Goal: Transaction & Acquisition: Purchase product/service

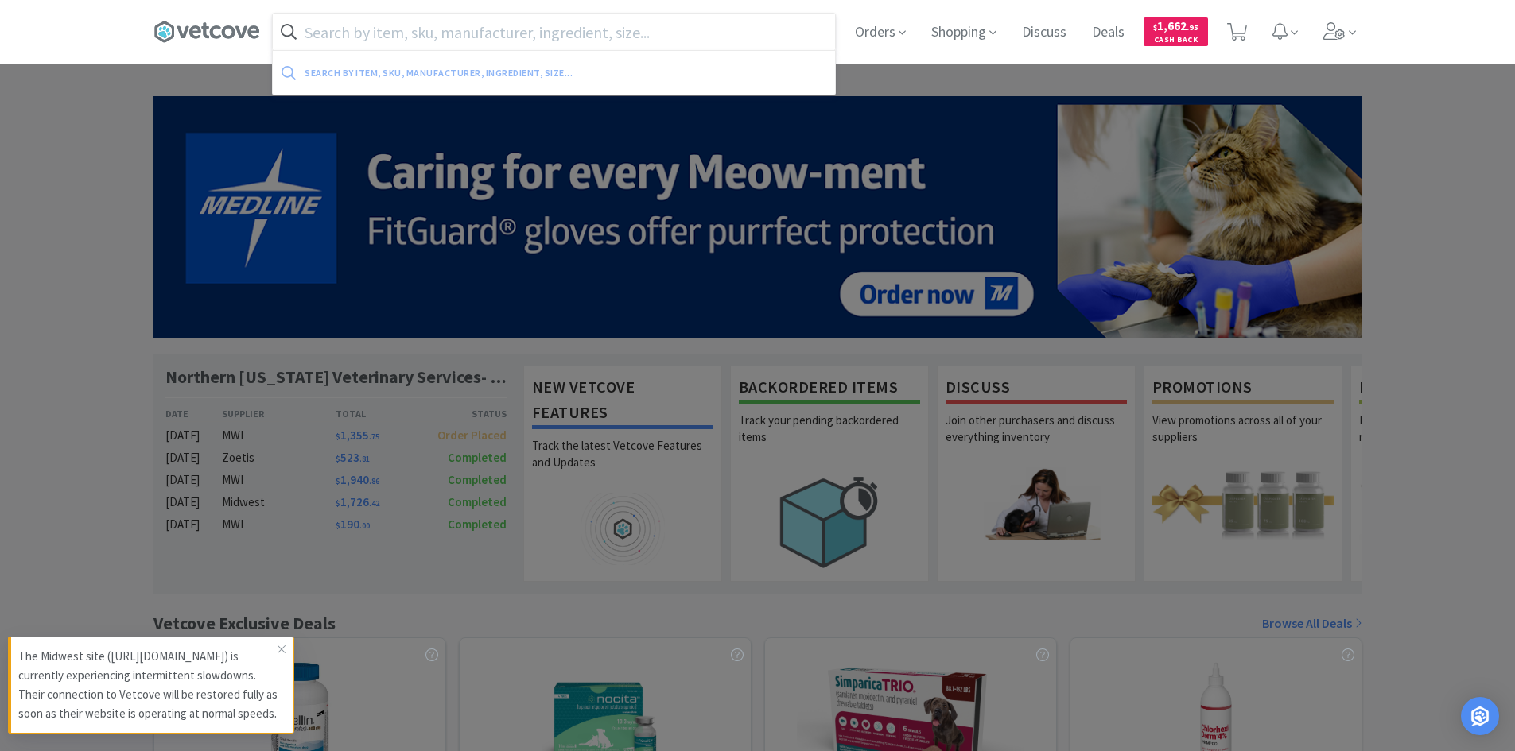
click at [437, 39] on input "text" at bounding box center [554, 32] width 562 height 37
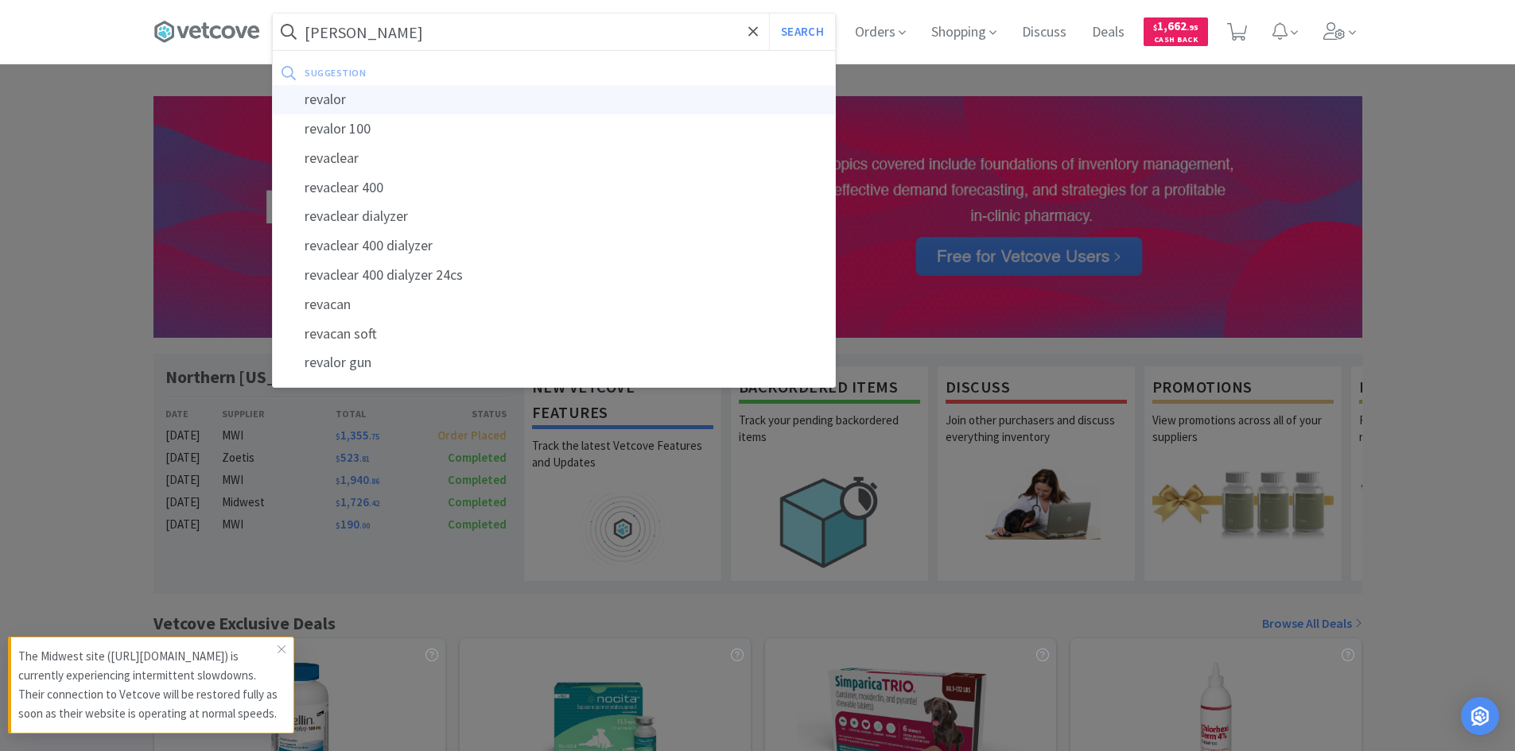
click at [340, 106] on div "revalor" at bounding box center [554, 99] width 562 height 29
type input "revalor"
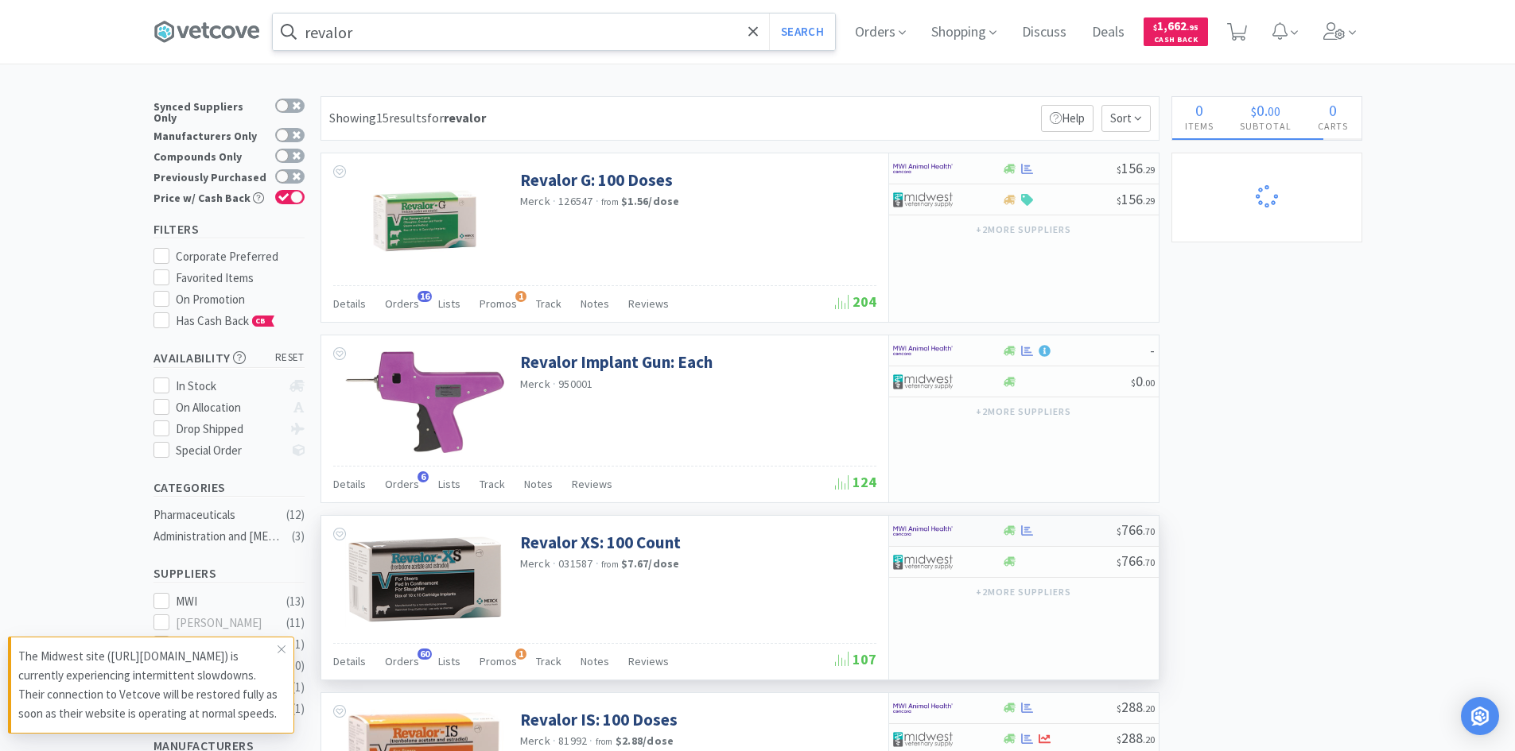
click at [969, 538] on div at bounding box center [936, 531] width 87 height 27
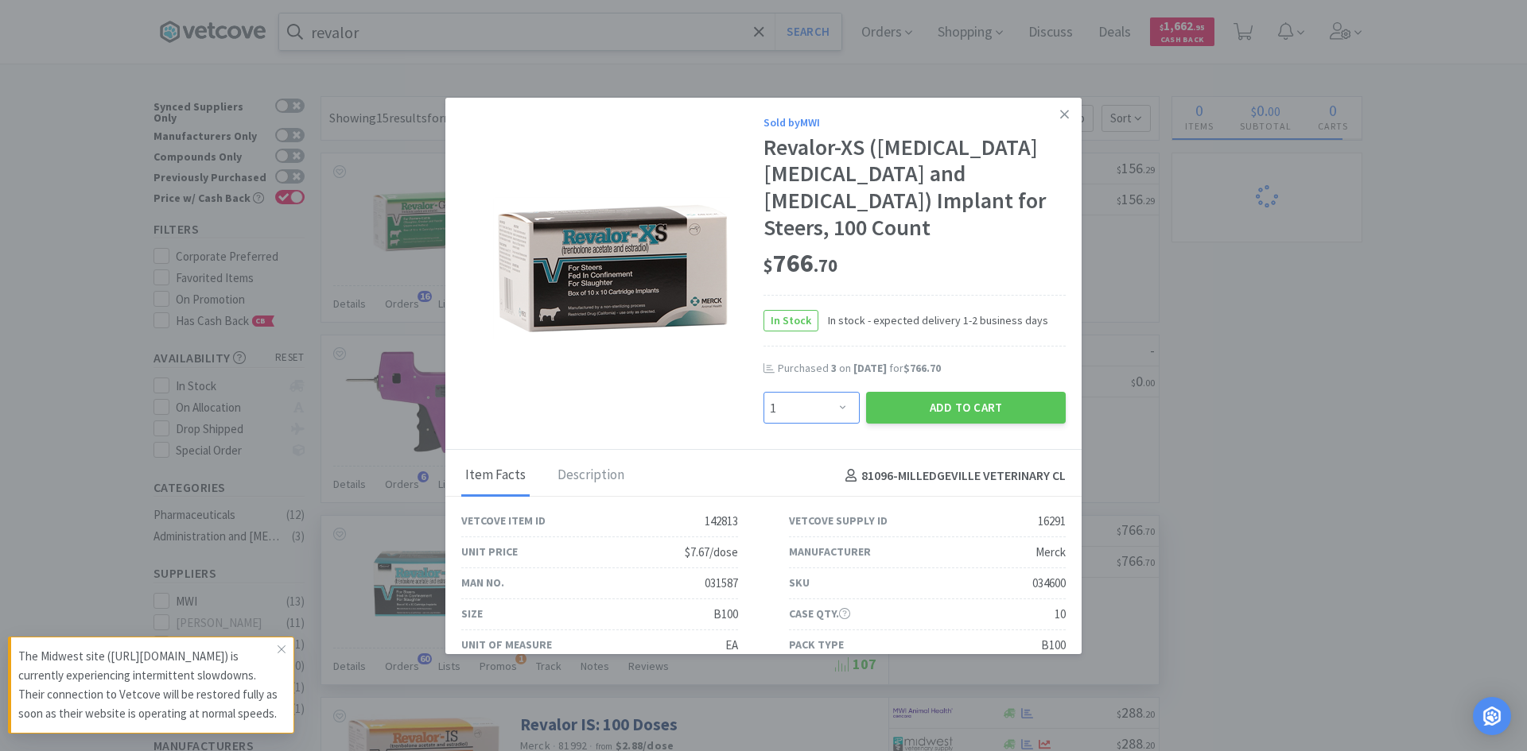
drag, startPoint x: 835, startPoint y: 381, endPoint x: 819, endPoint y: 366, distance: 21.9
click at [835, 392] on select "Enter Quantity 1 2 3 4 5 6 7 8 9 10 11 12 13 14 15 16 17 18 19 20 Enter Quantity" at bounding box center [811, 408] width 96 height 32
select select "5"
click at [763, 392] on select "Enter Quantity 1 2 3 4 5 6 7 8 9 10 11 12 13 14 15 16 17 18 19 20 Enter Quantity" at bounding box center [811, 408] width 96 height 32
click at [943, 392] on button "Add to Cart" at bounding box center [966, 408] width 200 height 32
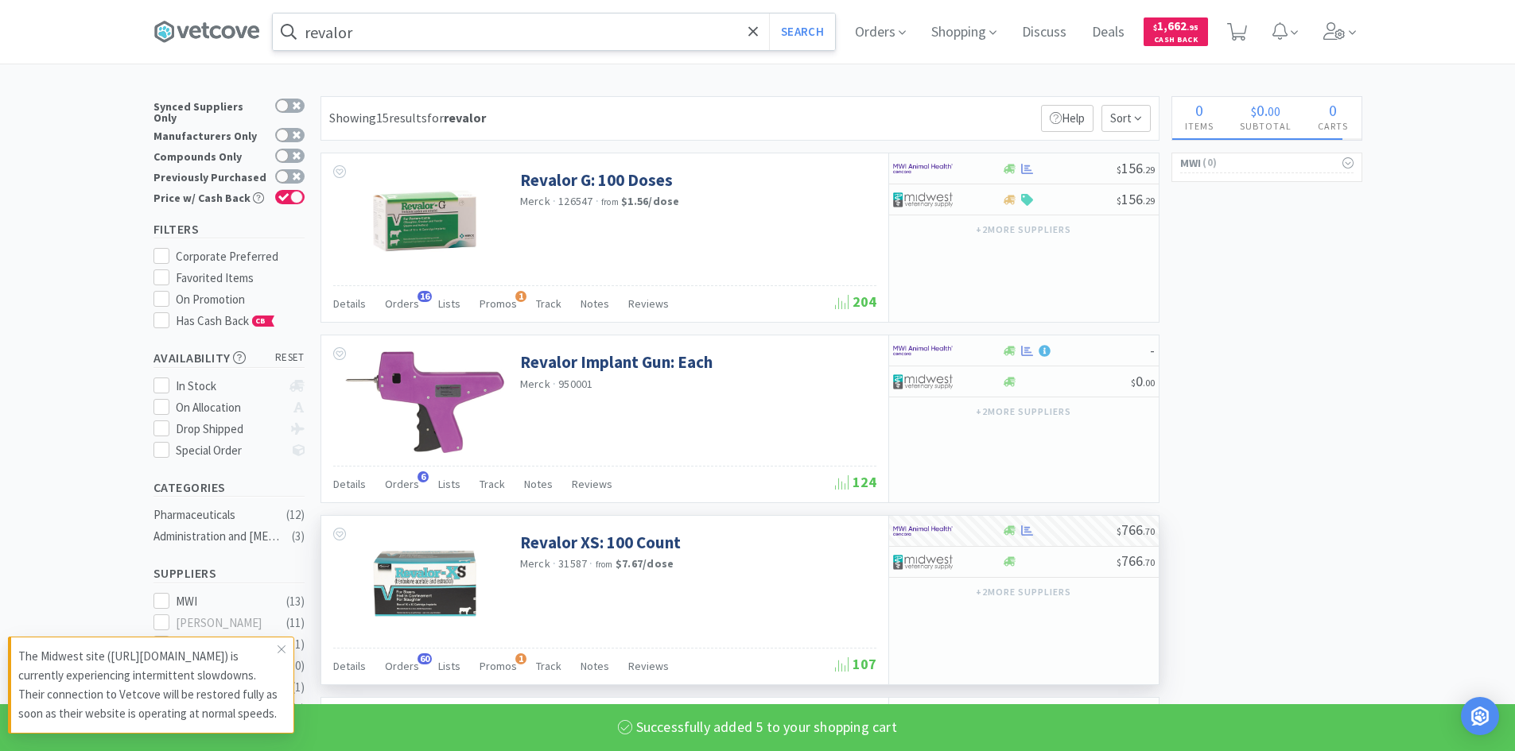
select select "5"
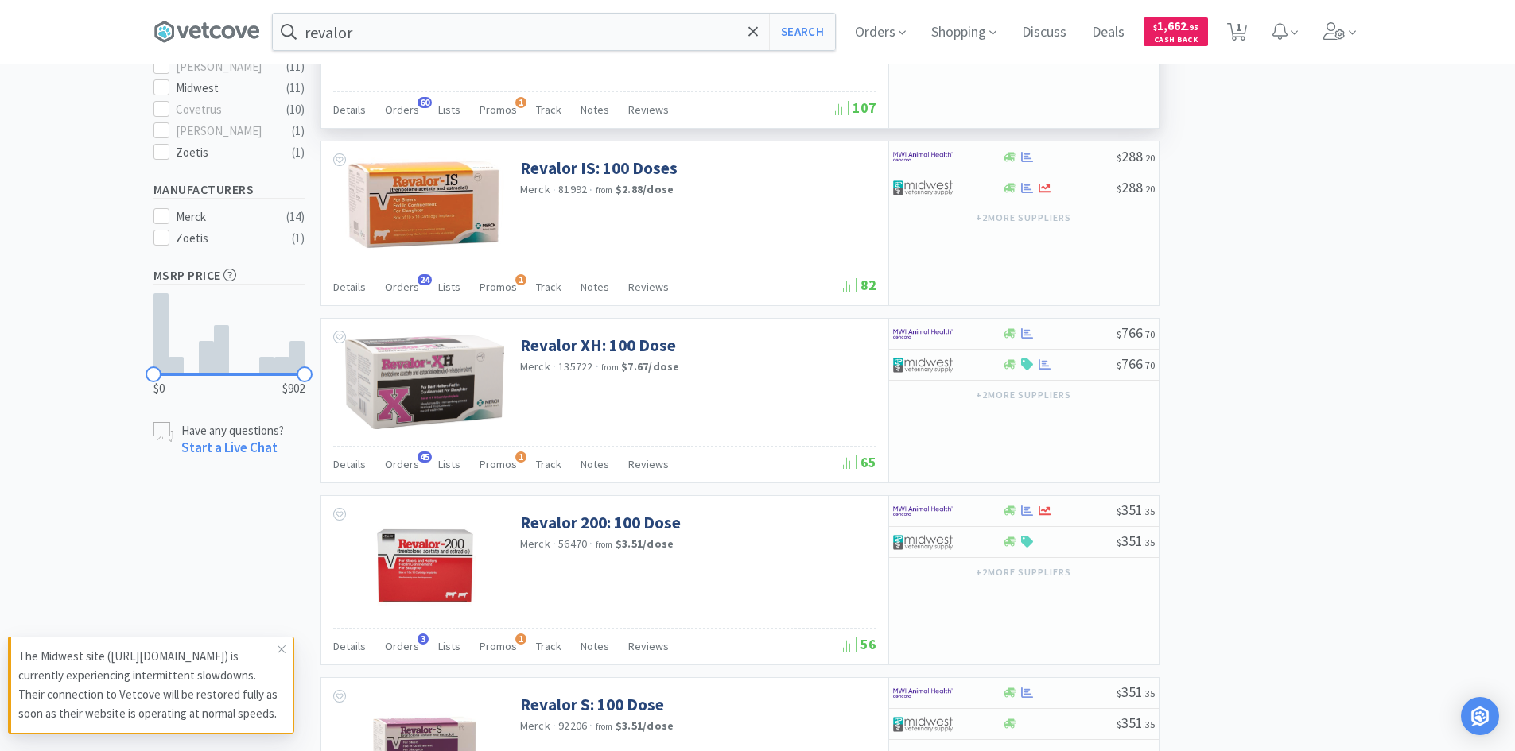
scroll to position [636, 0]
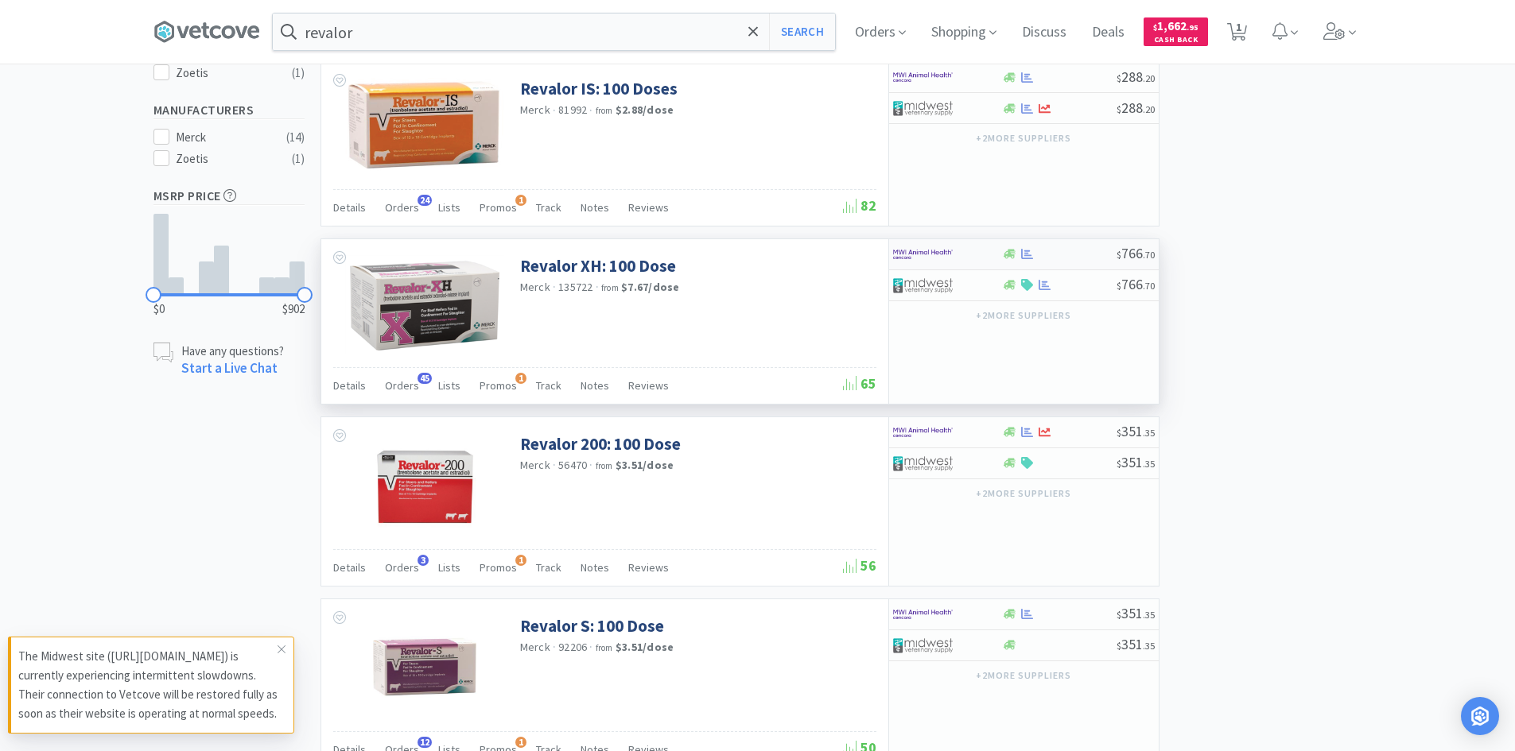
click at [1002, 257] on div at bounding box center [1010, 254] width 16 height 12
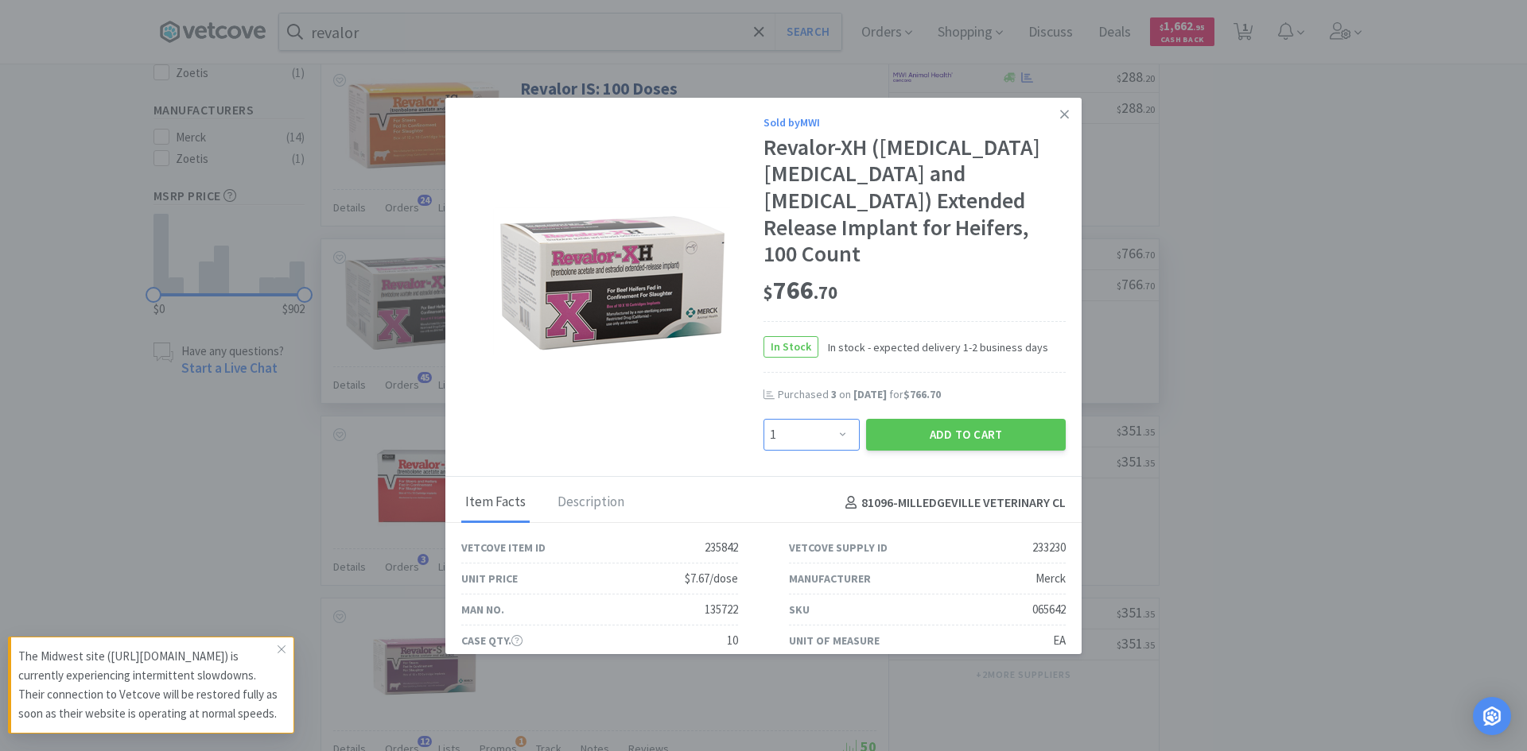
click at [828, 419] on select "Enter Quantity 1 2 3 4 5 6 7 8 9 10 11 12 13 14 15 16 17 18 19 20 Enter Quantity" at bounding box center [811, 435] width 96 height 32
select select "5"
click at [763, 419] on select "Enter Quantity 1 2 3 4 5 6 7 8 9 10 11 12 13 14 15 16 17 18 19 20 Enter Quantity" at bounding box center [811, 435] width 96 height 32
click at [925, 419] on button "Add to Cart" at bounding box center [966, 435] width 200 height 32
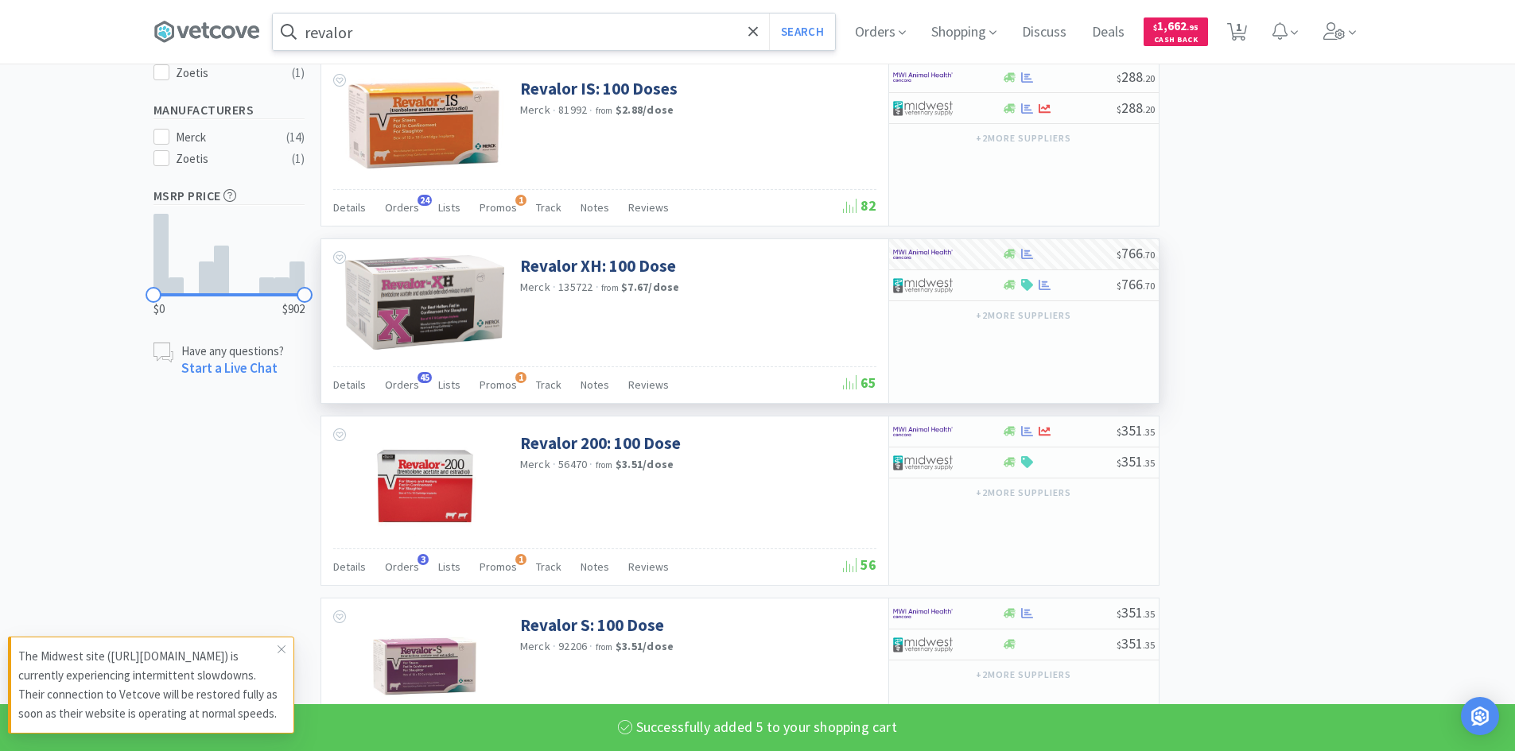
select select "5"
click at [378, 31] on input "revalor" at bounding box center [554, 32] width 562 height 37
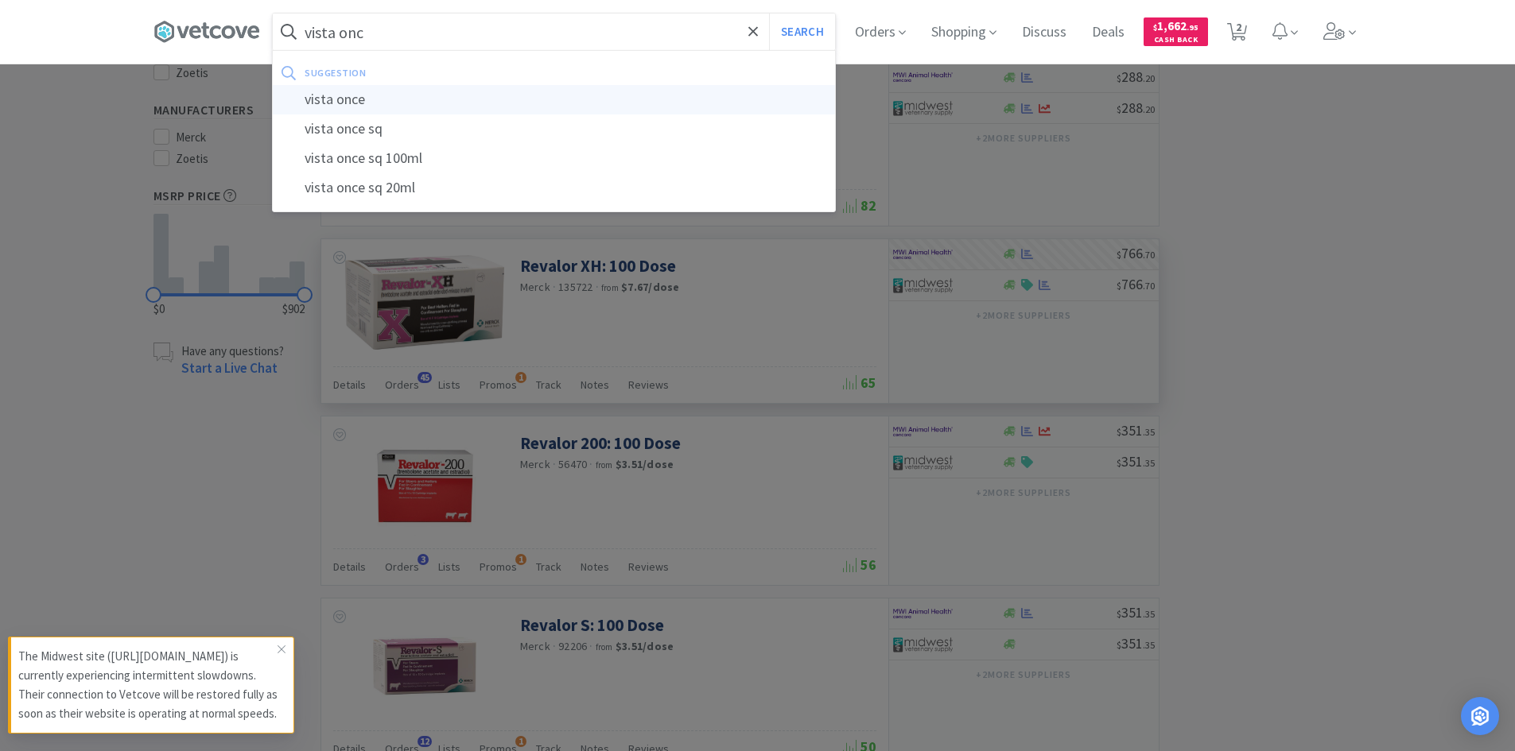
click at [356, 97] on div "vista once" at bounding box center [554, 99] width 562 height 29
type input "vista once"
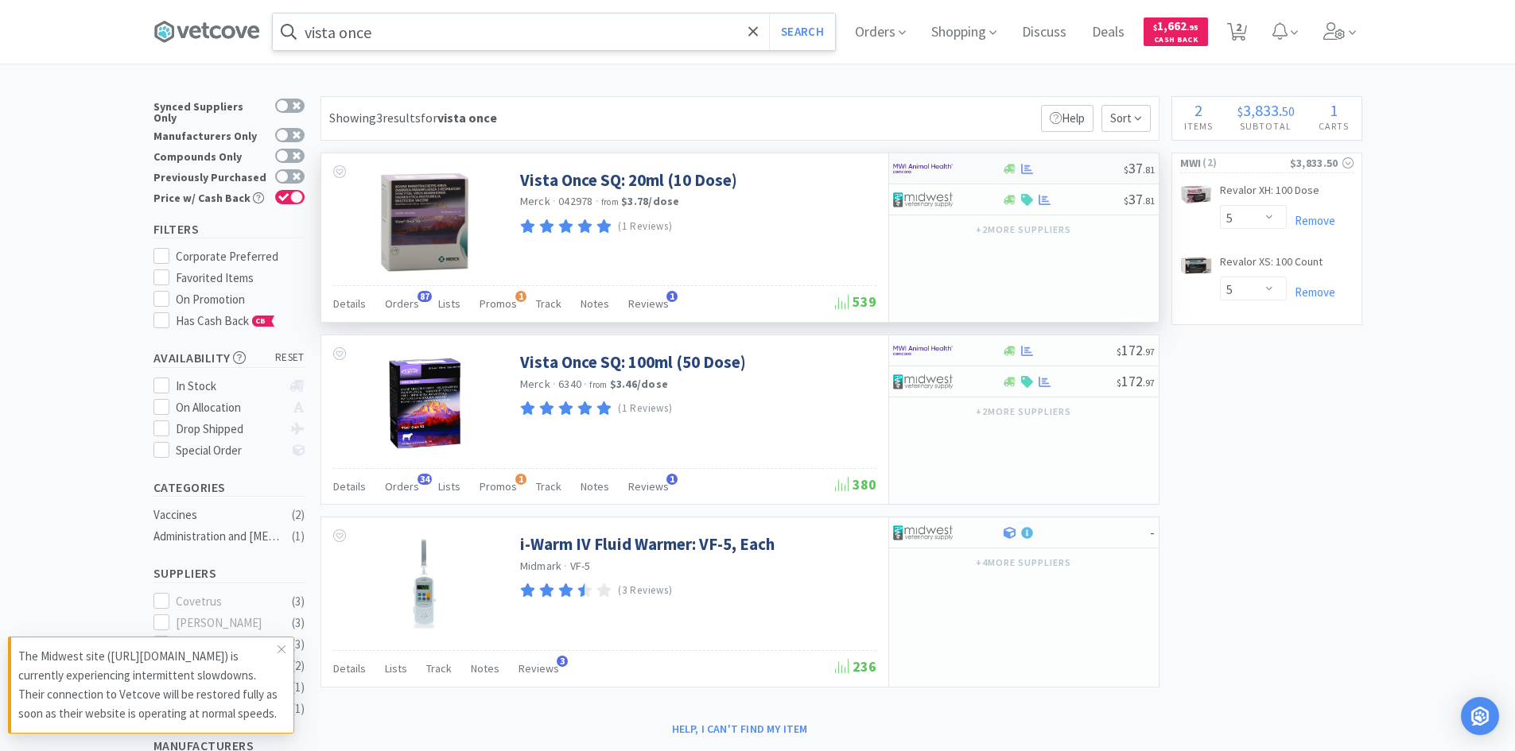
click at [975, 177] on div at bounding box center [936, 168] width 87 height 27
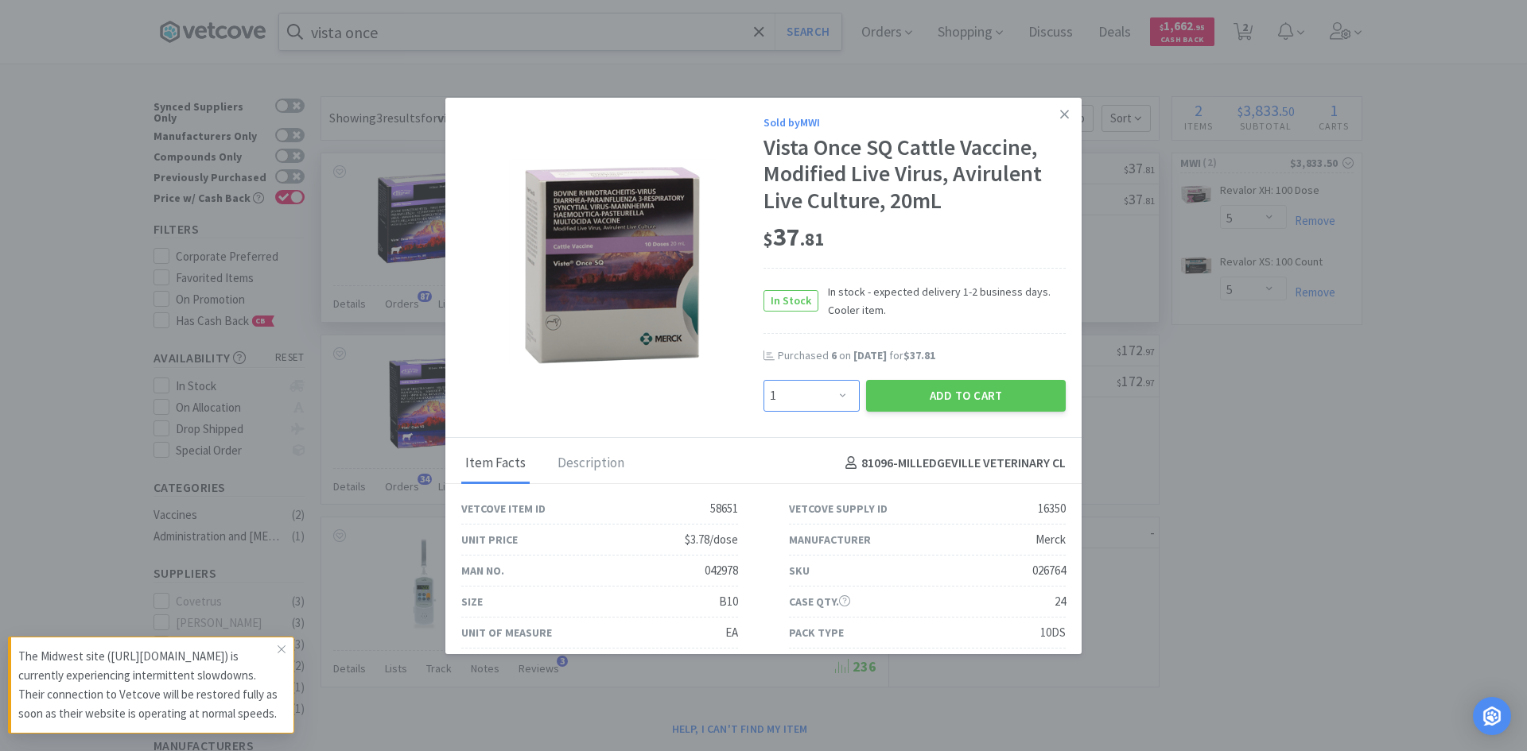
click at [835, 395] on select "Enter Quantity 1 2 3 4 5 6 7 8 9 10 11 12 13 14 15 16 17 18 19 20 Enter Quantity" at bounding box center [811, 396] width 96 height 32
select select "8"
click at [763, 380] on select "Enter Quantity 1 2 3 4 5 6 7 8 9 10 11 12 13 14 15 16 17 18 19 20 Enter Quantity" at bounding box center [811, 396] width 96 height 32
click at [922, 400] on button "Add to Cart" at bounding box center [966, 396] width 200 height 32
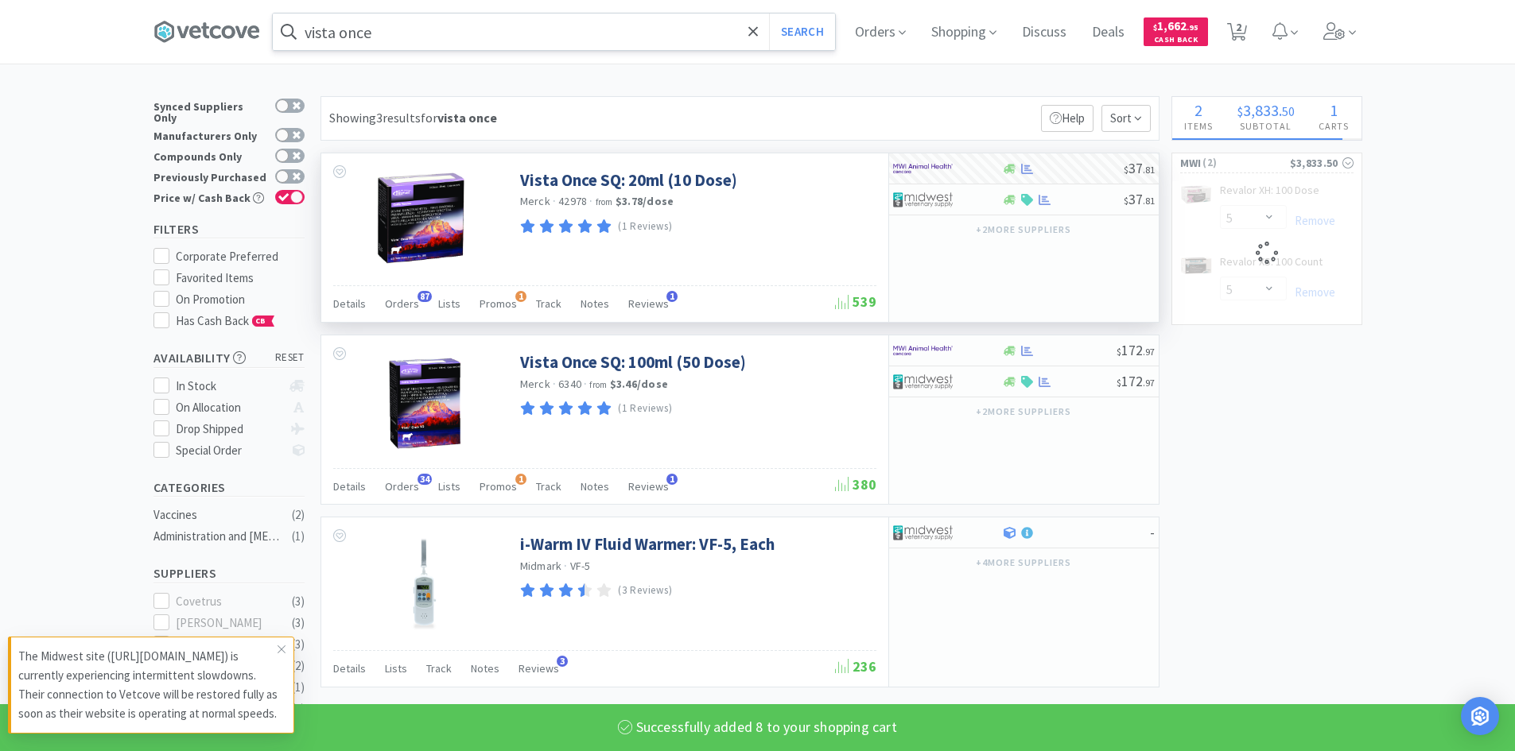
select select "8"
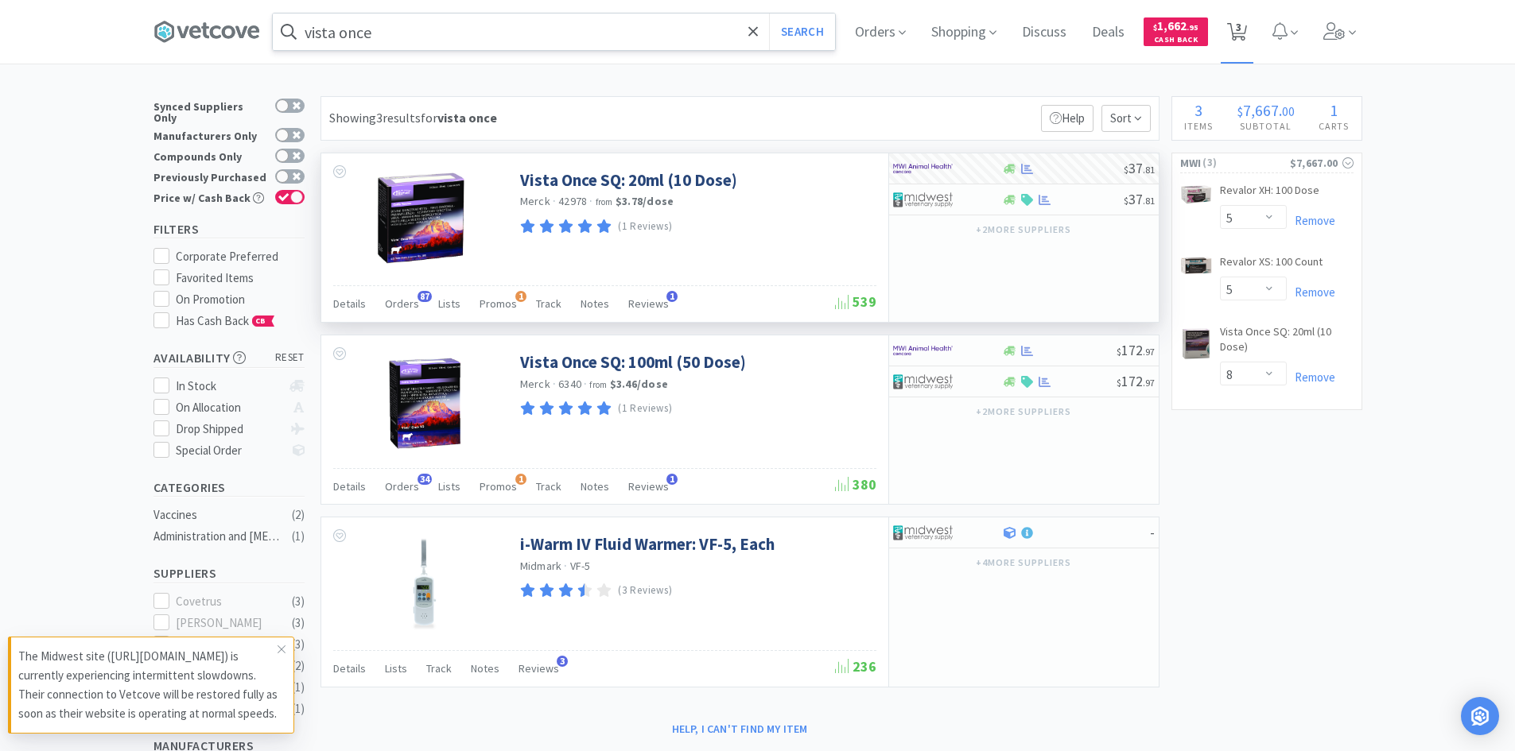
click at [1249, 45] on span "3" at bounding box center [1237, 32] width 33 height 64
select select "5"
select select "8"
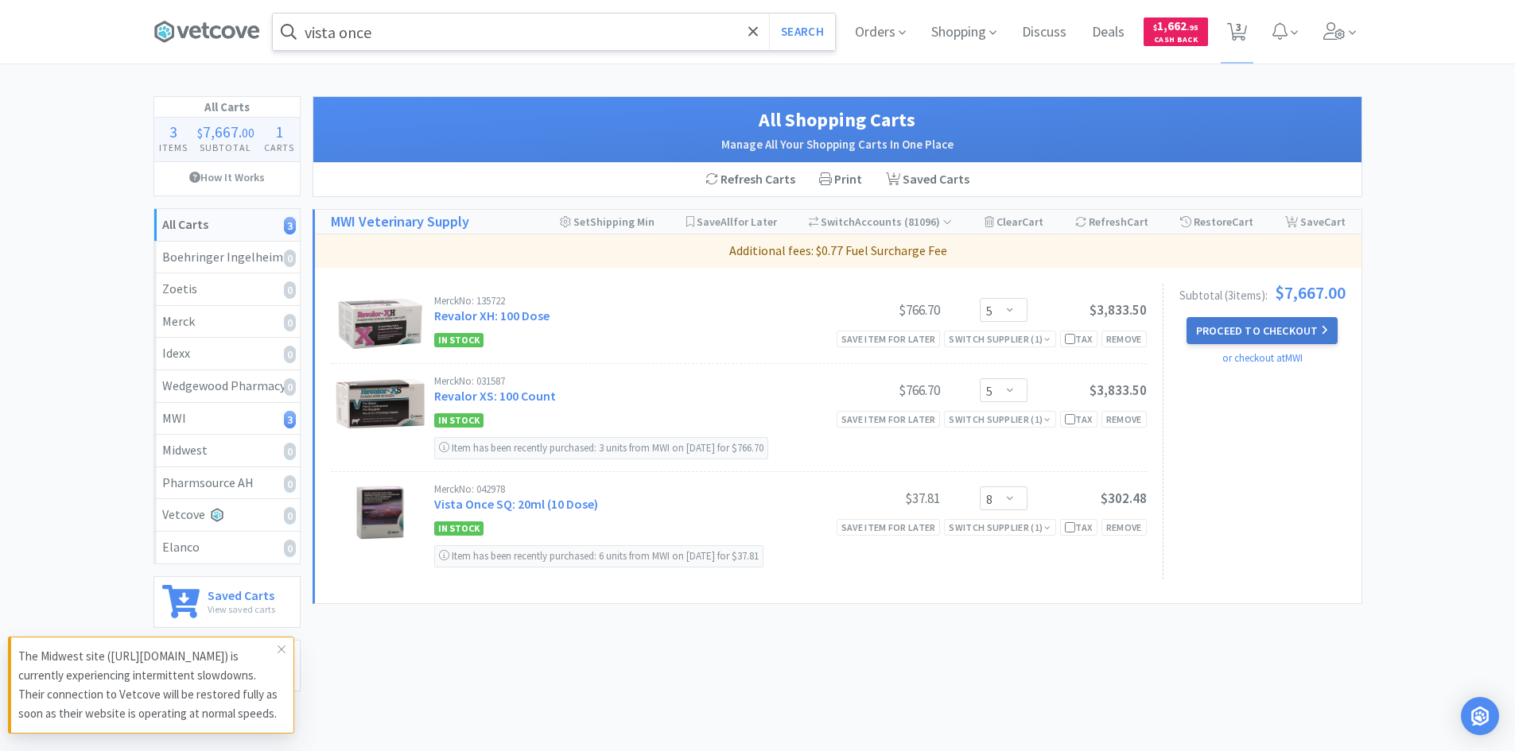
click at [1276, 332] on button "Proceed to Checkout" at bounding box center [1261, 330] width 151 height 27
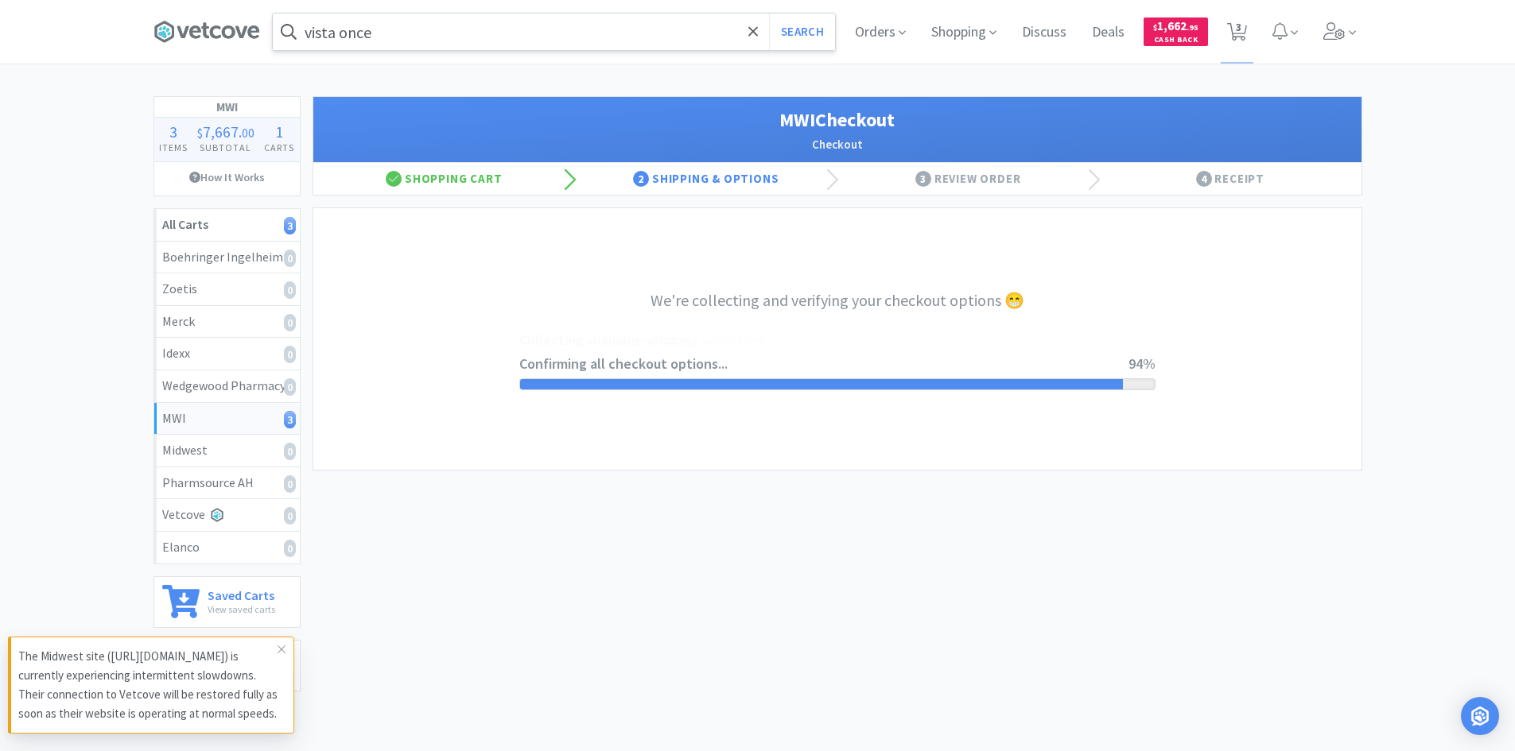
select select "STD_"
select select "FDX"
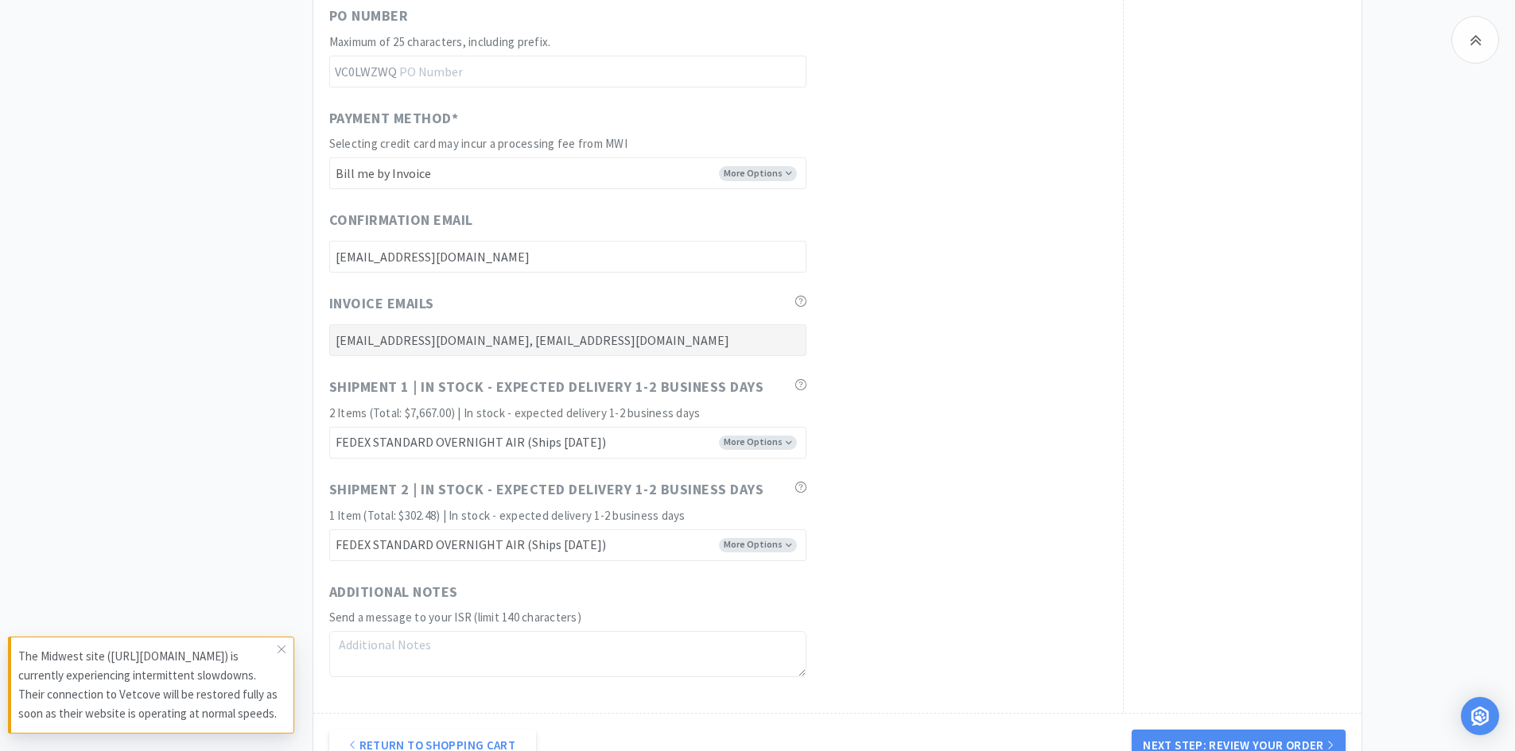
scroll to position [7803, 0]
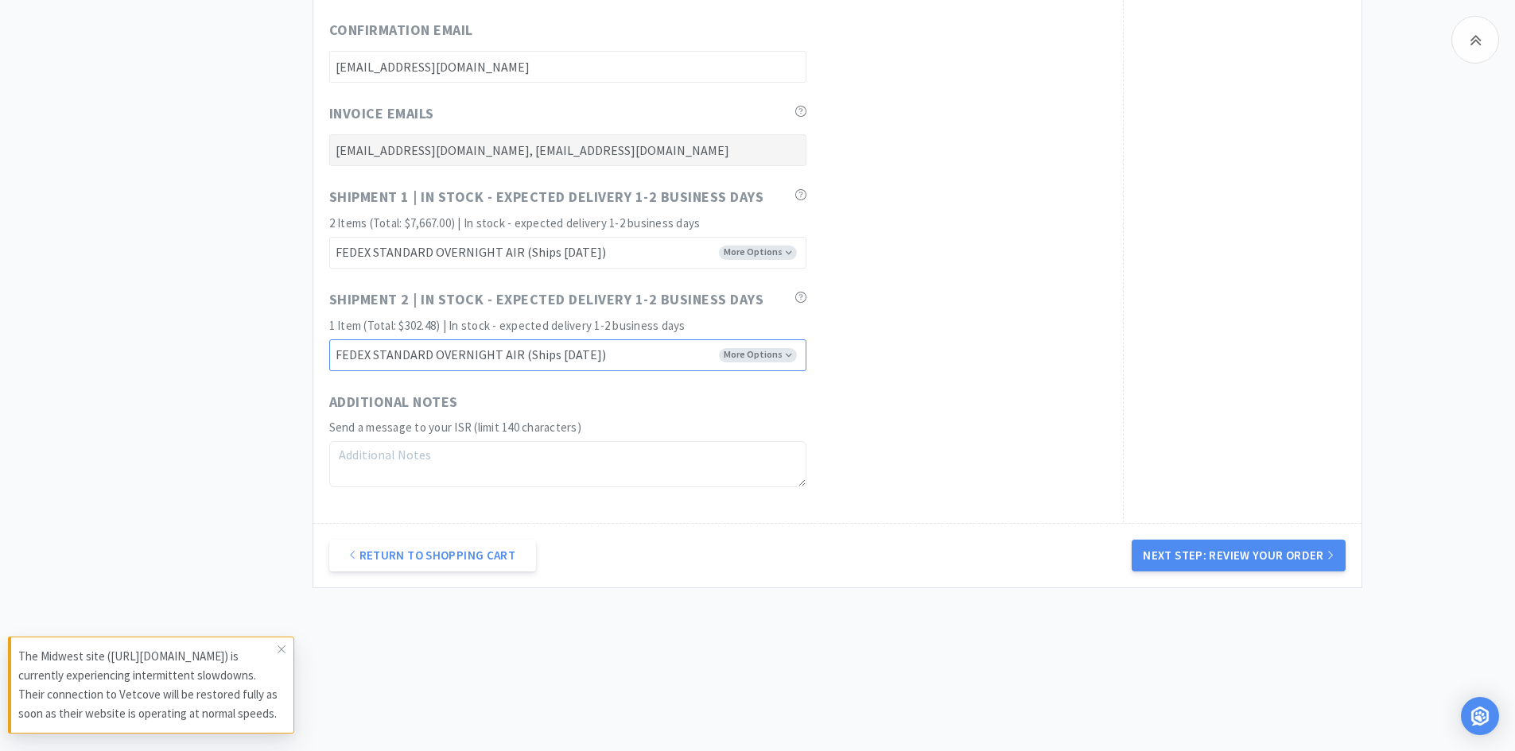
click at [787, 355] on select "FEDEX GROUND EARLY SORT (Ships August 17) FEDEX STANDARD GROUND (Ships August 1…" at bounding box center [567, 356] width 477 height 32
click at [782, 355] on select "FEDEX GROUND EARLY SORT (Ships August 17) FEDEX STANDARD GROUND (Ships August 1…" at bounding box center [567, 356] width 477 height 32
click at [786, 247] on select "FEDEX GROUND EARLY SORT (Ships August 15) FEDEX STANDARD GROUND (Ships August 1…" at bounding box center [567, 253] width 477 height 32
select select "FX8"
click at [329, 237] on select "FEDEX GROUND EARLY SORT (Ships August 15) FEDEX STANDARD GROUND (Ships August 1…" at bounding box center [567, 253] width 477 height 32
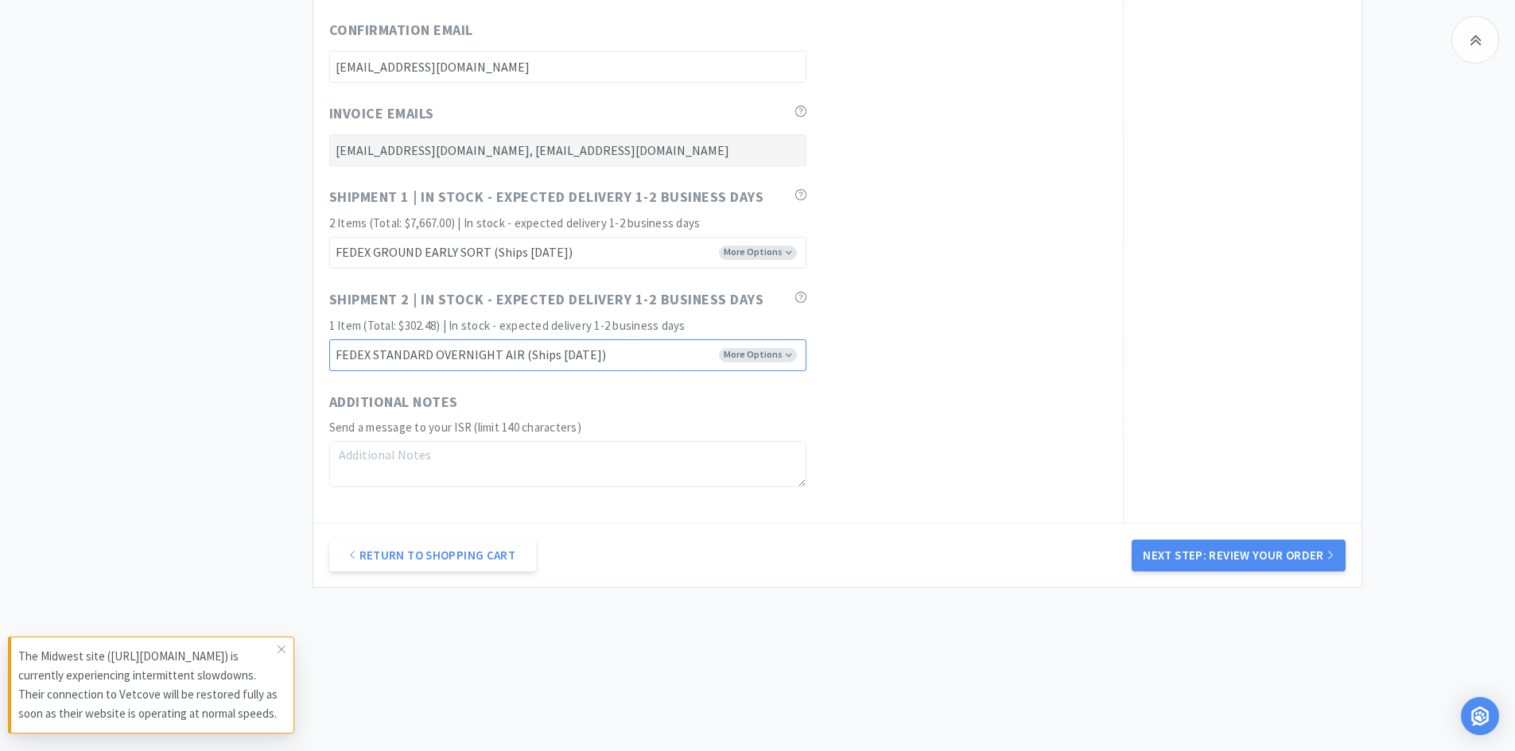
click at [774, 350] on select "FEDEX GROUND EARLY SORT (Ships August 17) FEDEX STANDARD GROUND (Ships August 1…" at bounding box center [567, 356] width 477 height 32
select select "FX8"
click at [329, 340] on select "FEDEX GROUND EARLY SORT (Ships August 17) FEDEX STANDARD GROUND (Ships August 1…" at bounding box center [567, 356] width 477 height 32
click at [1295, 555] on button "Next Step: Review Your Order" at bounding box center [1238, 556] width 213 height 32
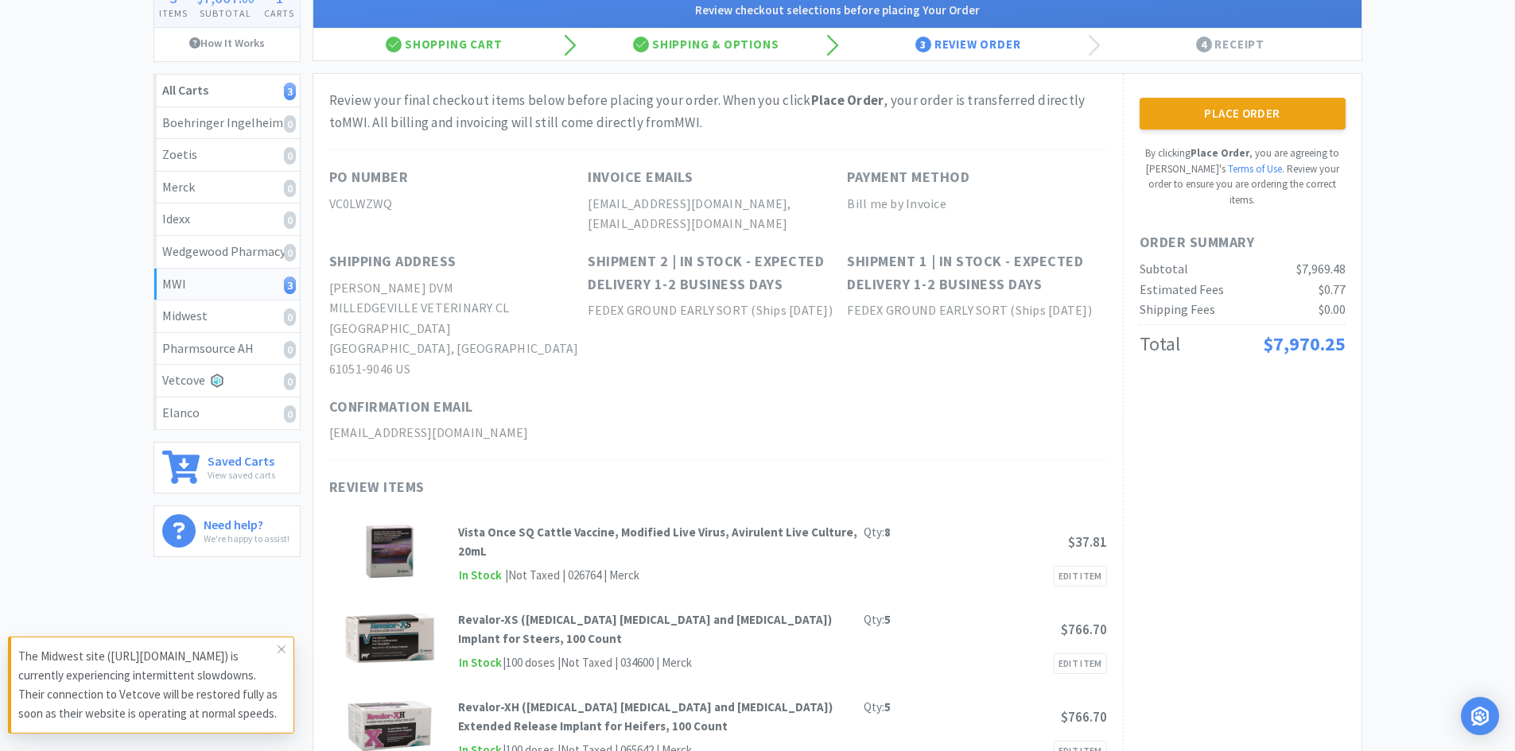
scroll to position [134, 0]
click at [1226, 116] on button "Place Order" at bounding box center [1243, 115] width 206 height 32
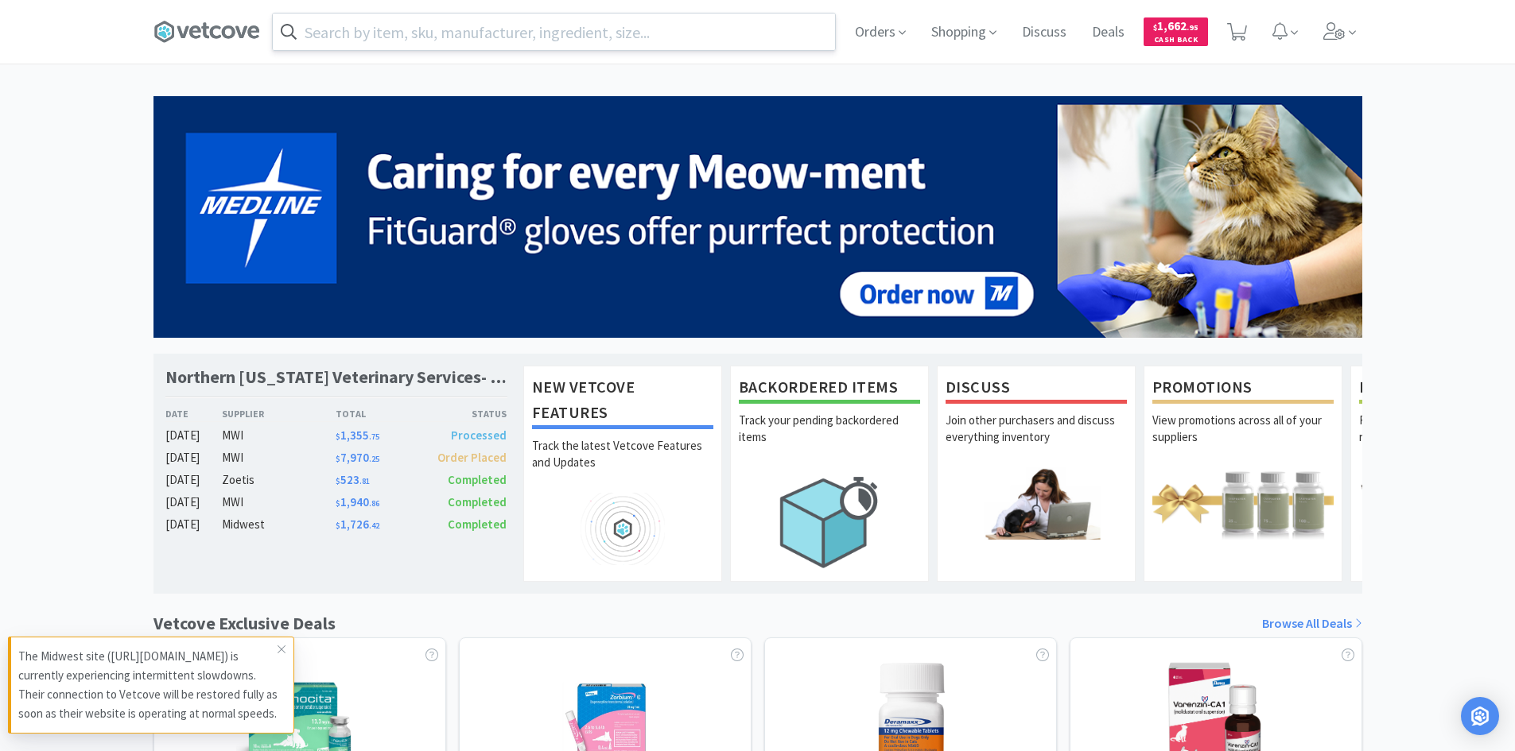
click at [588, 25] on input "text" at bounding box center [554, 32] width 562 height 37
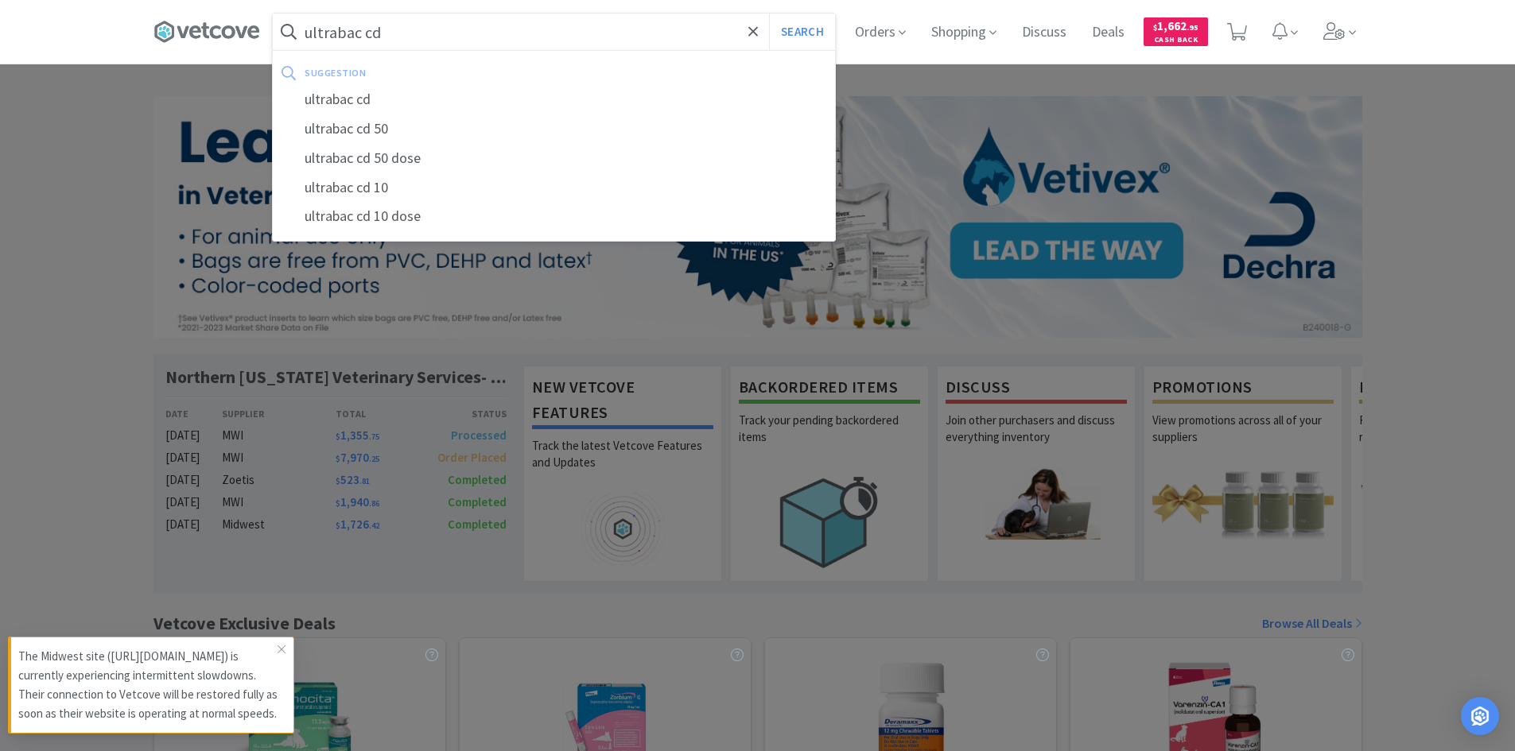
type input "ultrabac cd"
click at [769, 14] on button "Search" at bounding box center [802, 32] width 66 height 37
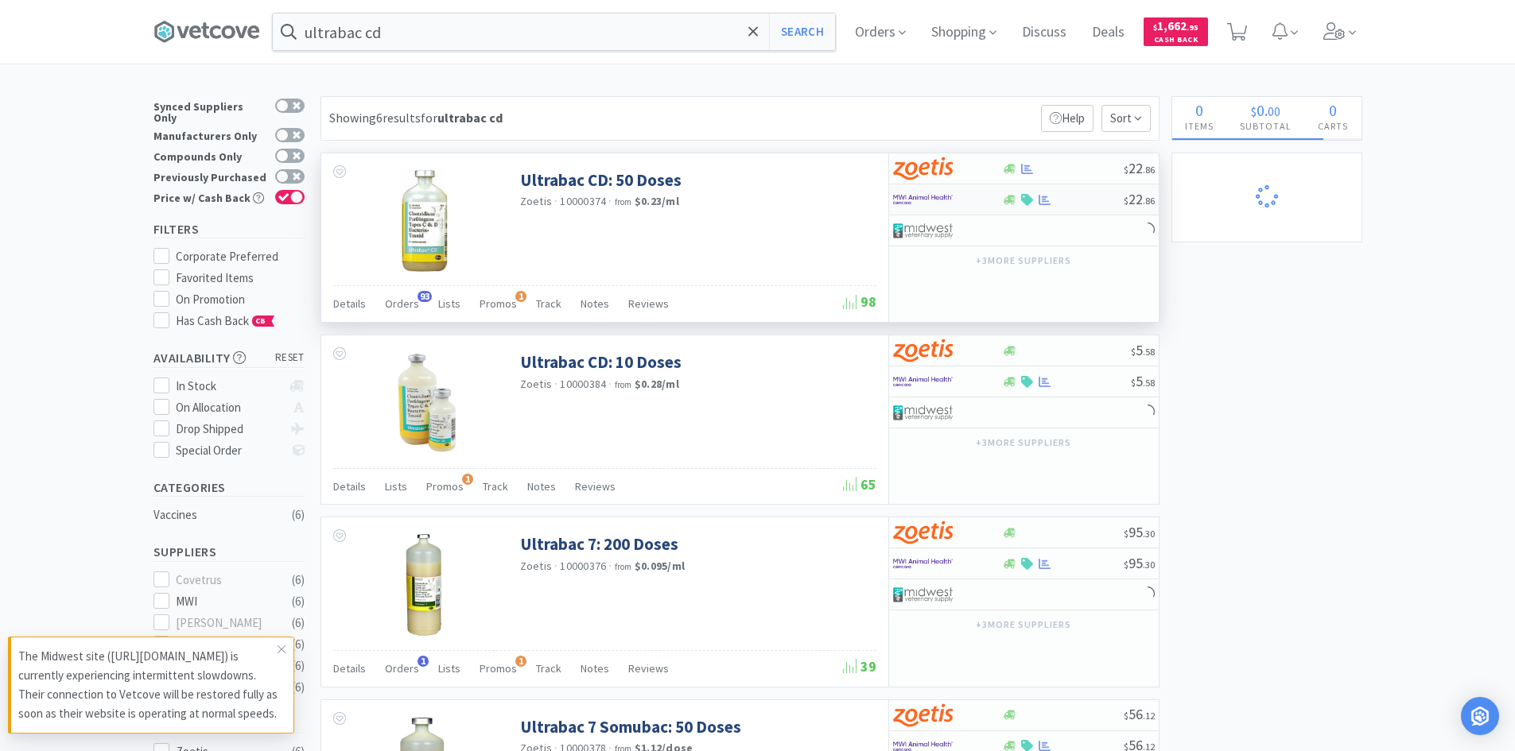
click at [1078, 198] on div at bounding box center [1063, 200] width 122 height 12
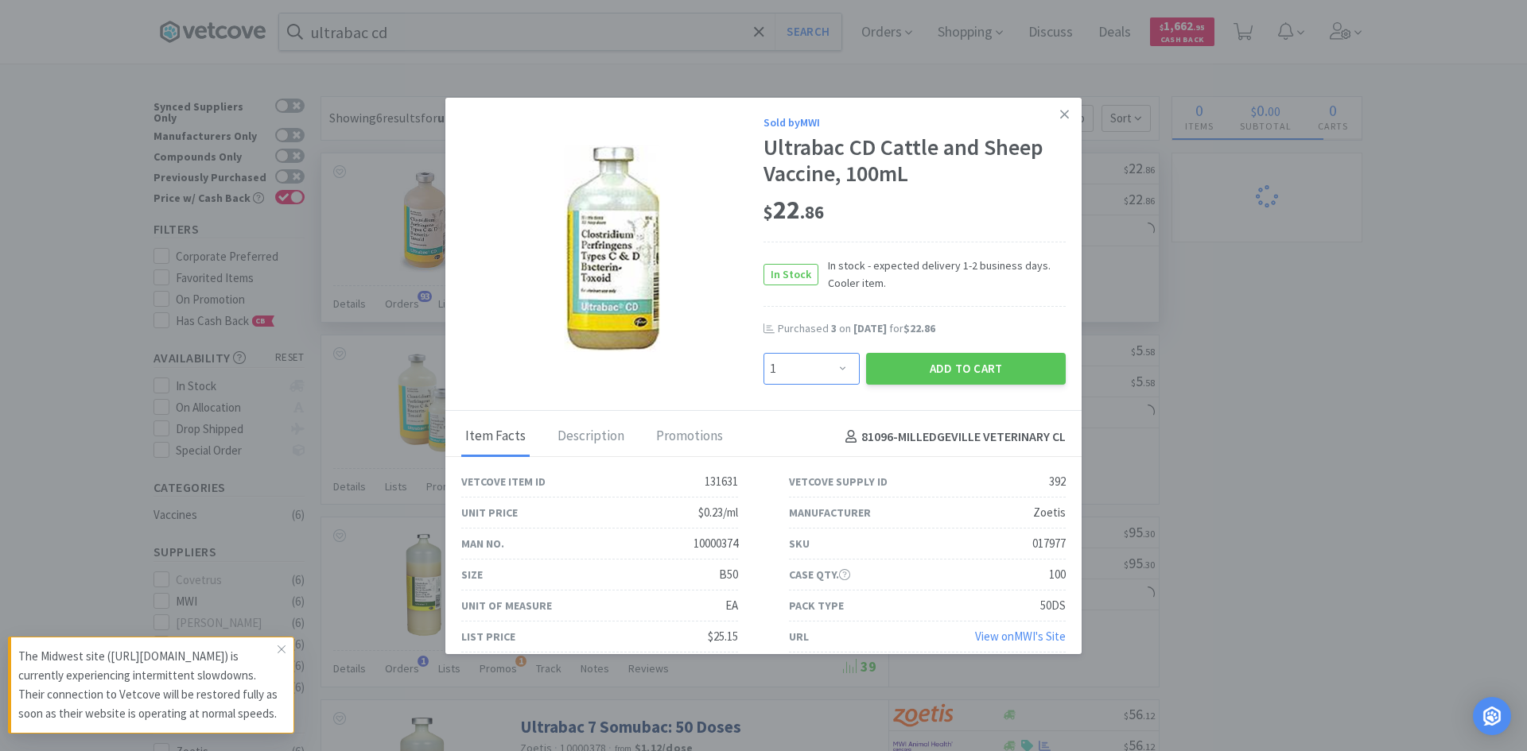
click at [832, 374] on select "Enter Quantity 1 2 3 4 5 6 7 8 9 10 11 12 13 14 15 16 17 18 19 20 Enter Quantity" at bounding box center [811, 369] width 96 height 32
select select "20"
click at [763, 353] on select "Enter Quantity 1 2 3 4 5 6 7 8 9 10 11 12 13 14 15 16 17 18 19 20 Enter Quantity" at bounding box center [811, 369] width 96 height 32
click at [926, 365] on button "Add to Cart" at bounding box center [966, 369] width 200 height 32
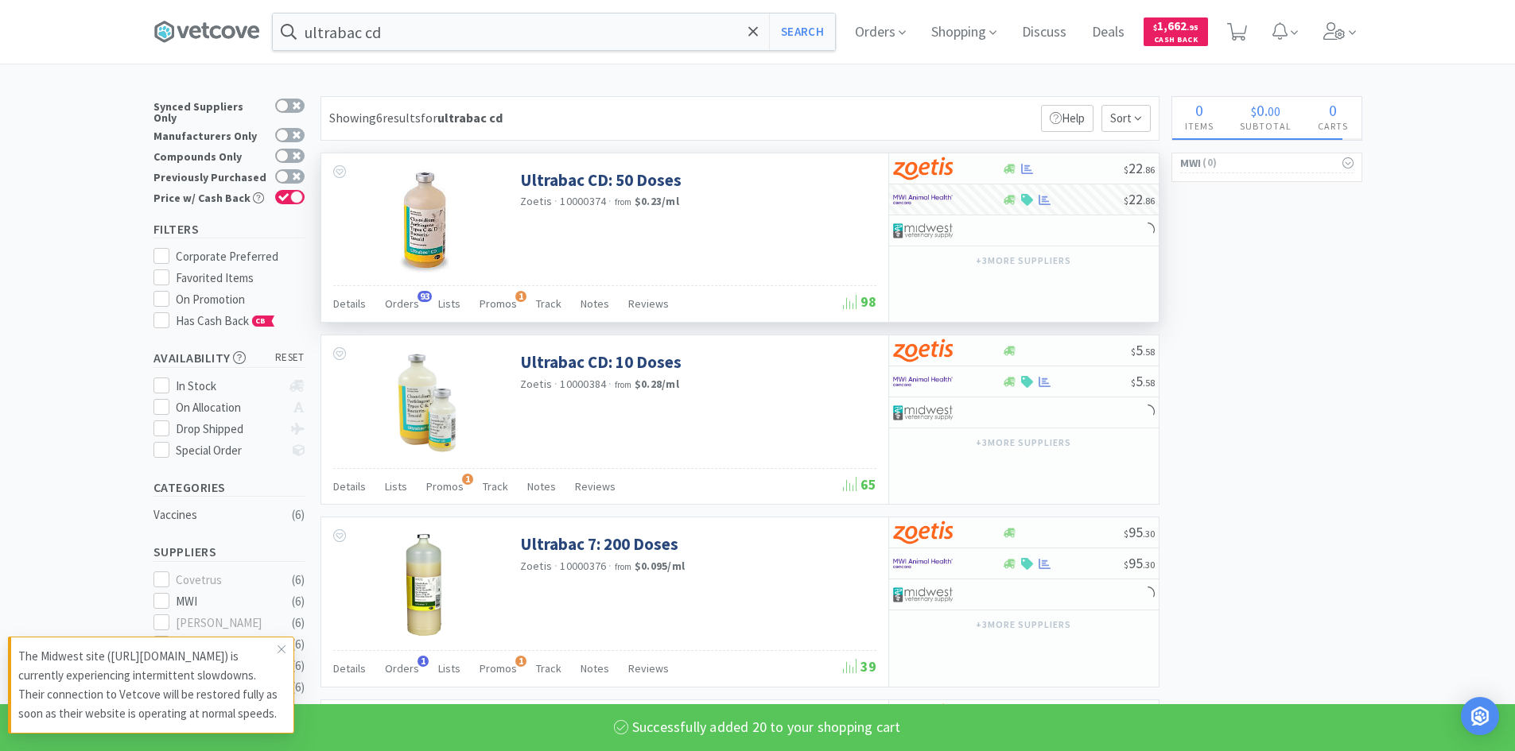
select select "20"
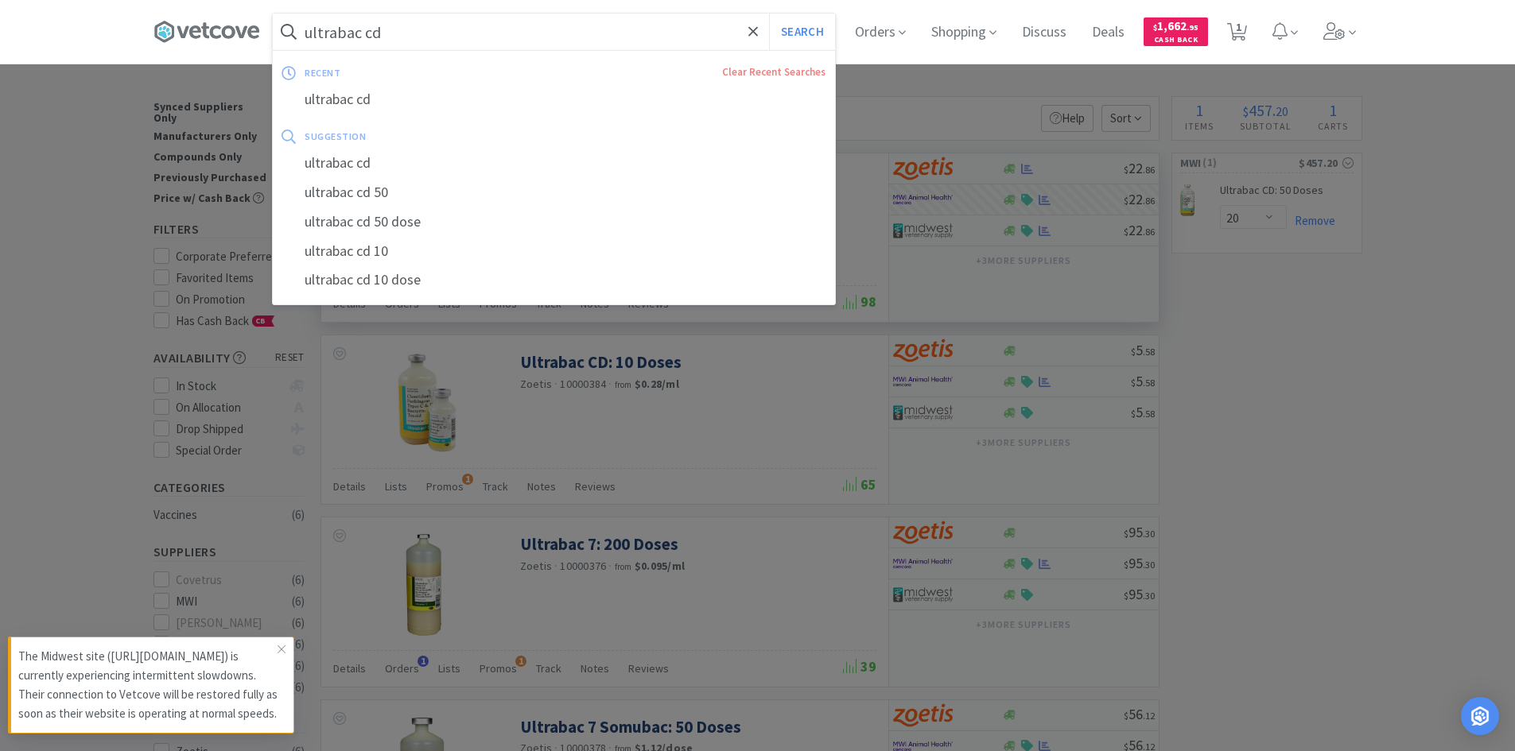
click at [433, 40] on input "ultrabac cd" at bounding box center [554, 32] width 562 height 37
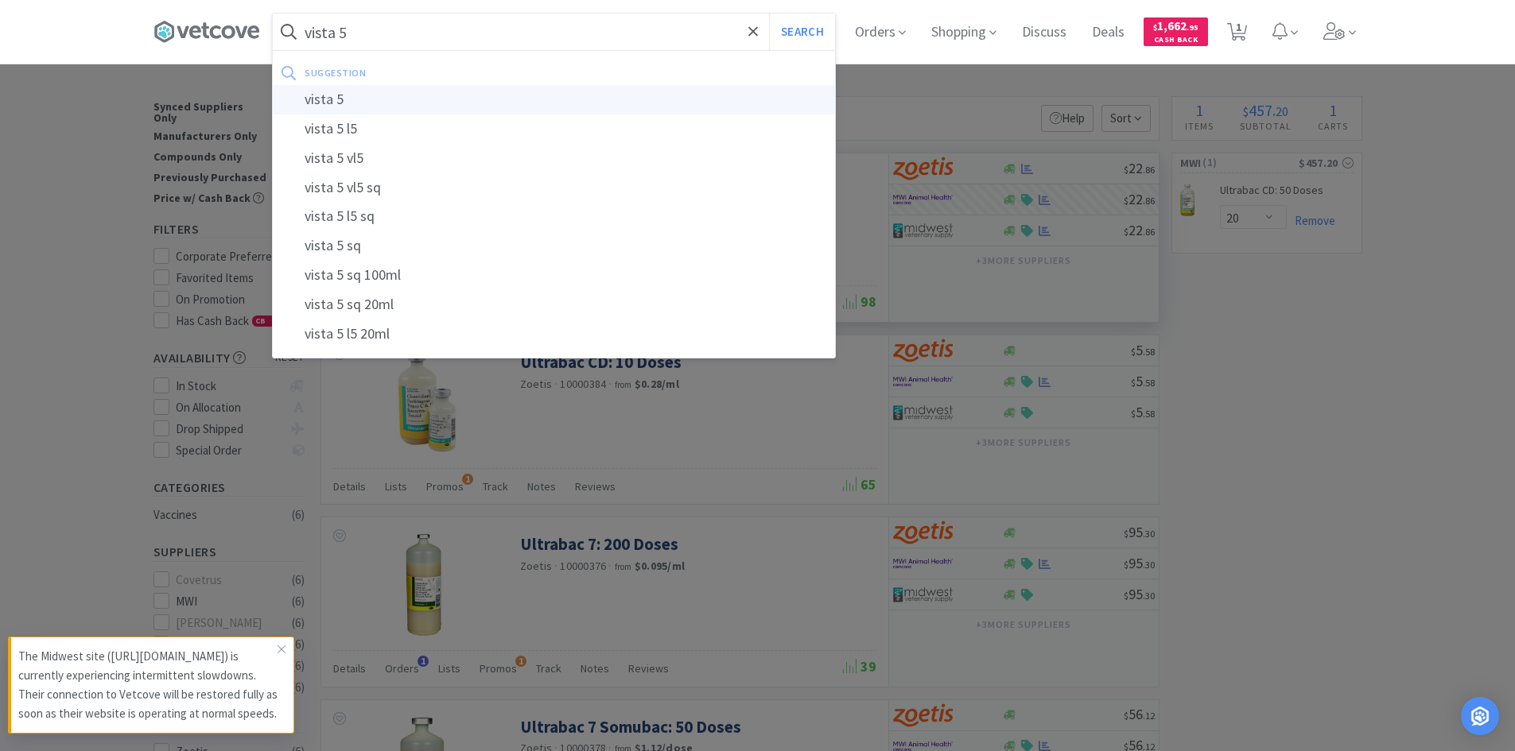
type input "vista 5"
click at [354, 103] on div "vista 5" at bounding box center [554, 99] width 562 height 29
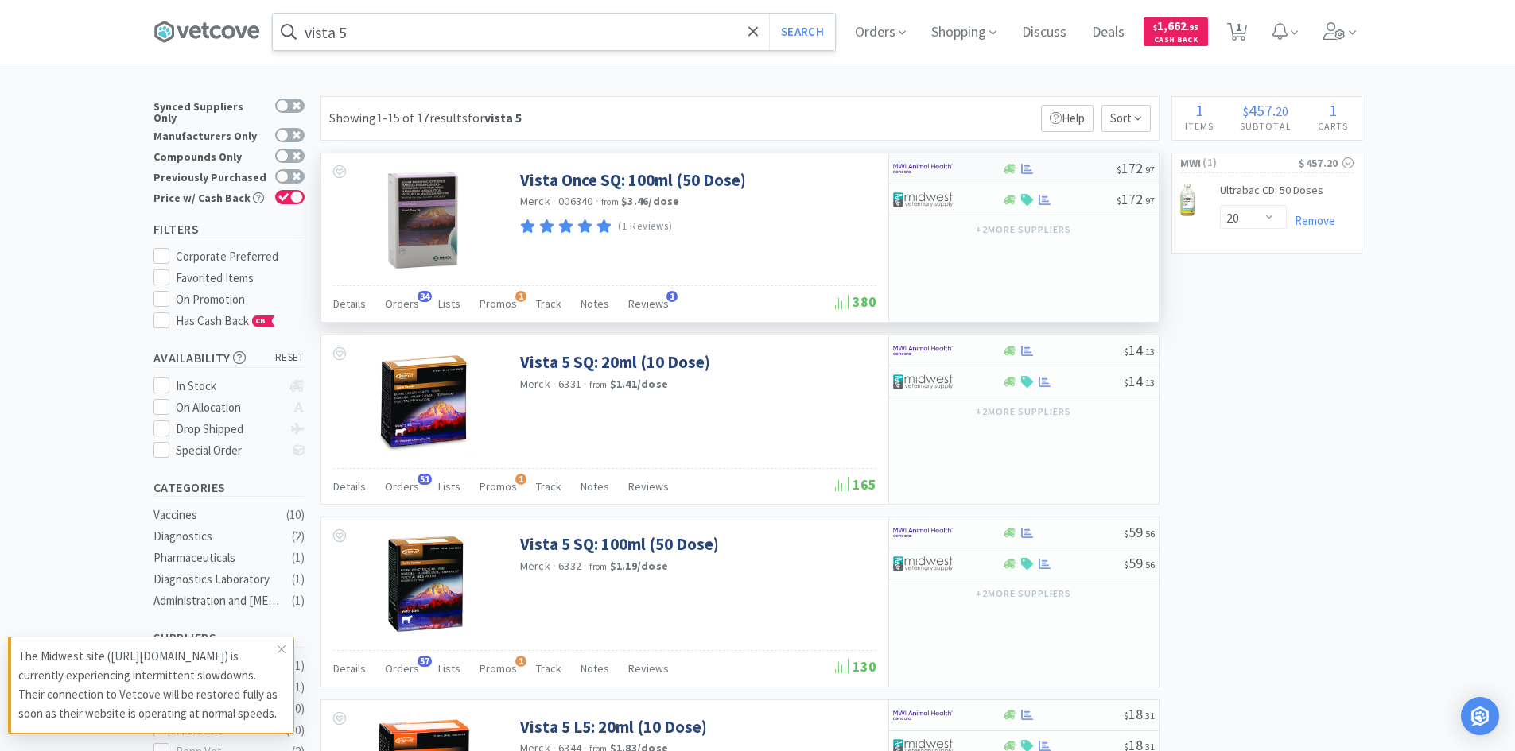
click at [1066, 163] on div at bounding box center [1059, 169] width 115 height 12
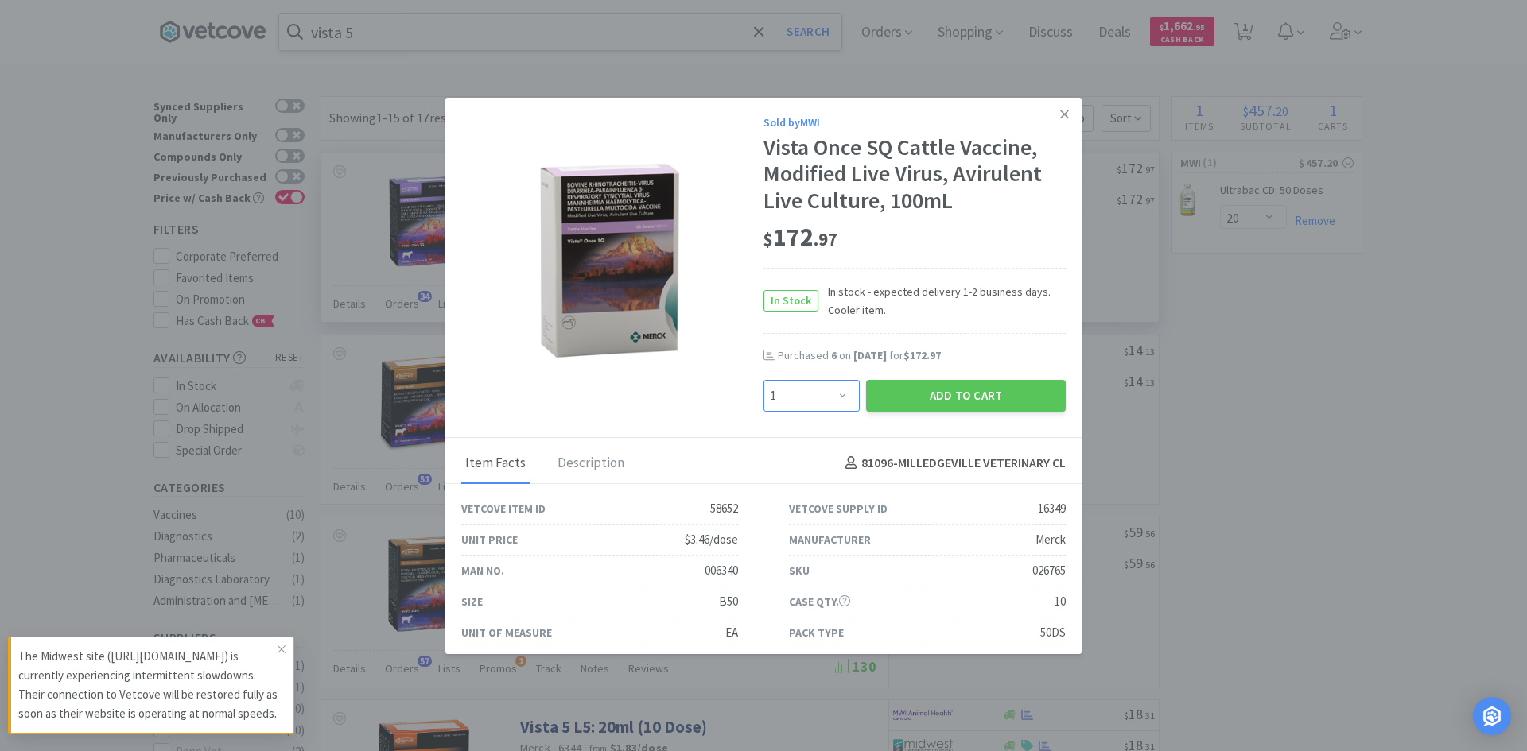
click at [834, 396] on select "Enter Quantity 1 2 3 4 5 6 7 8 9 10 11 12 13 14 15 16 17 18 19 20 Enter Quantity" at bounding box center [811, 396] width 96 height 32
select select "20"
click at [763, 380] on select "Enter Quantity 1 2 3 4 5 6 7 8 9 10 11 12 13 14 15 16 17 18 19 20 Enter Quantity" at bounding box center [811, 396] width 96 height 32
click at [929, 394] on button "Add to Cart" at bounding box center [966, 396] width 200 height 32
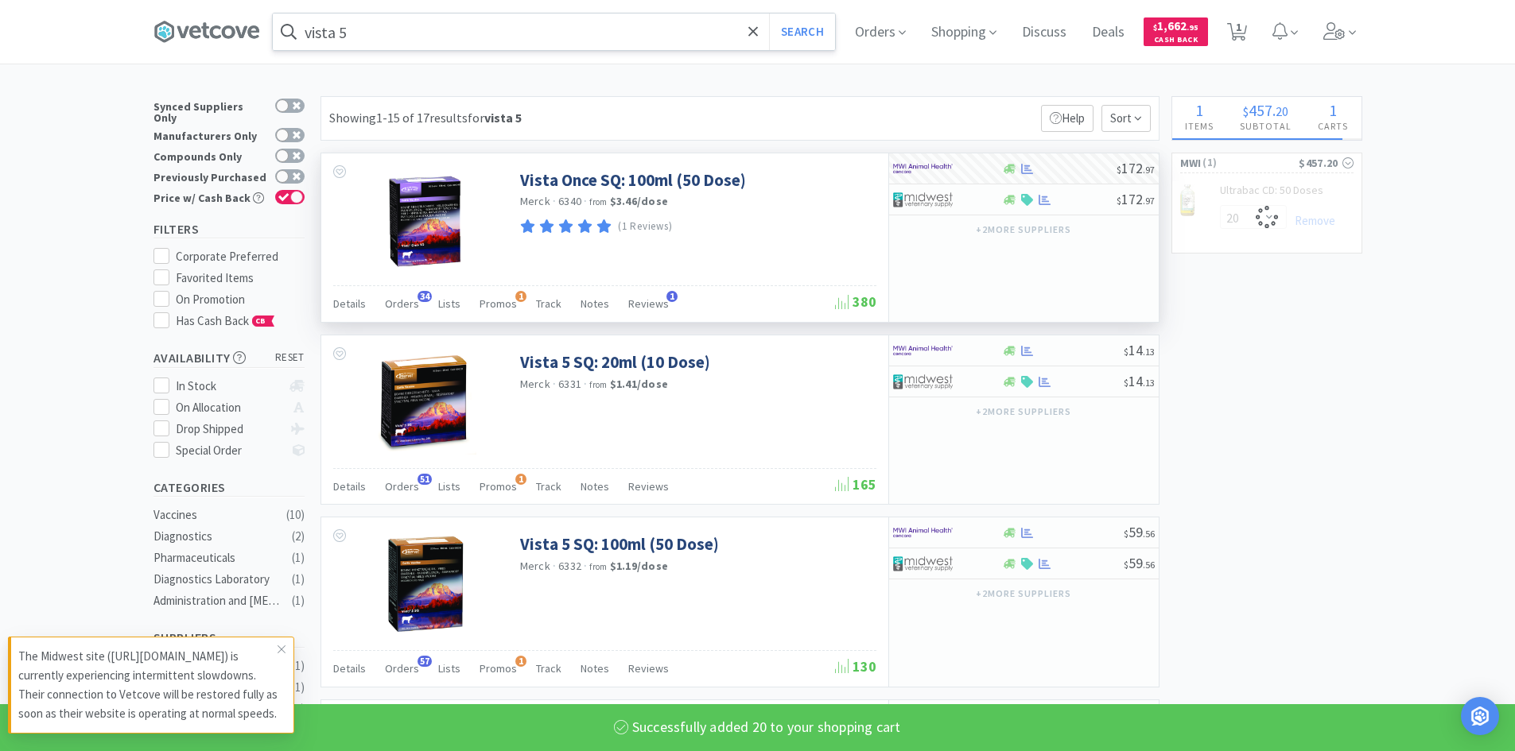
click at [379, 28] on input "vista 5" at bounding box center [554, 32] width 562 height 37
select select "20"
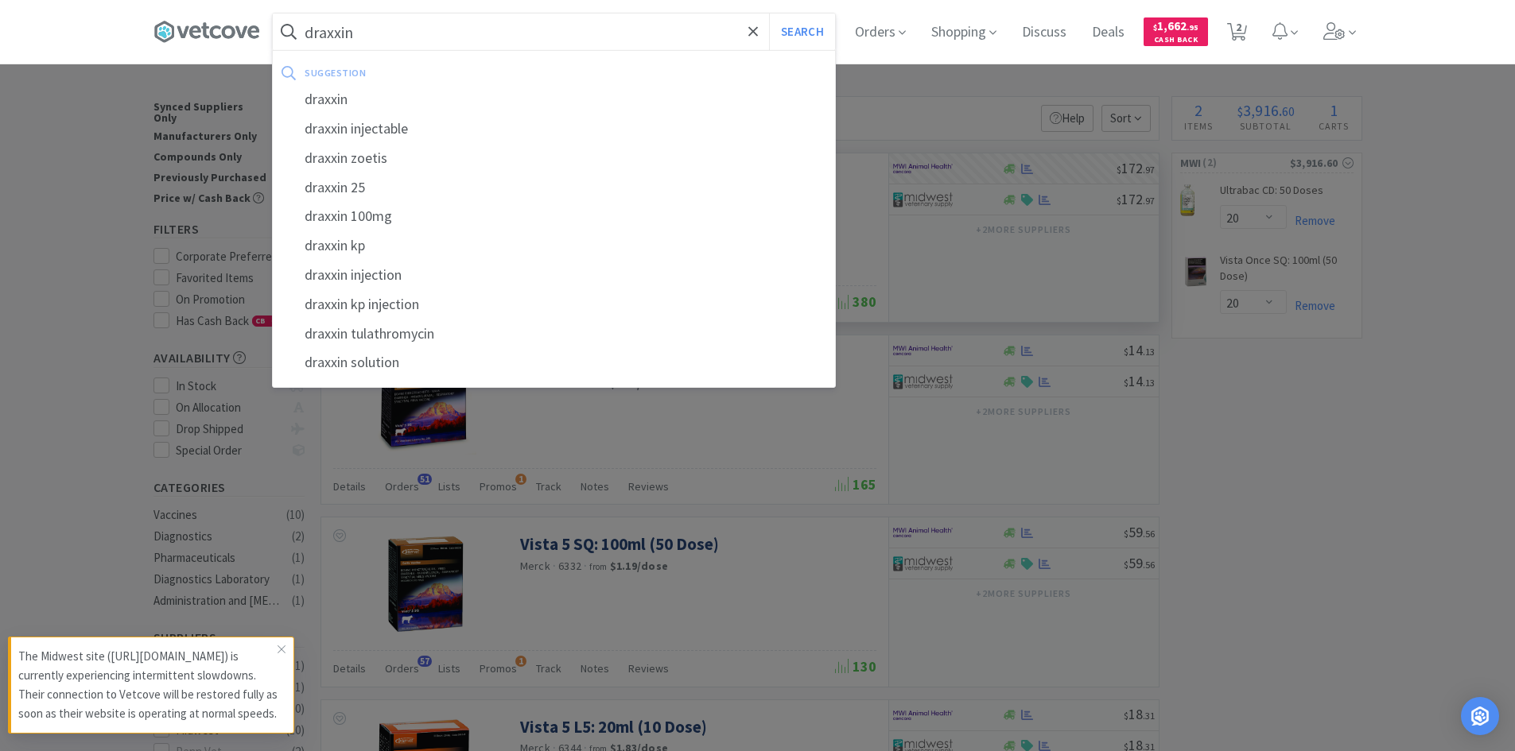
type input "draxxin"
click at [769, 14] on button "Search" at bounding box center [802, 32] width 66 height 37
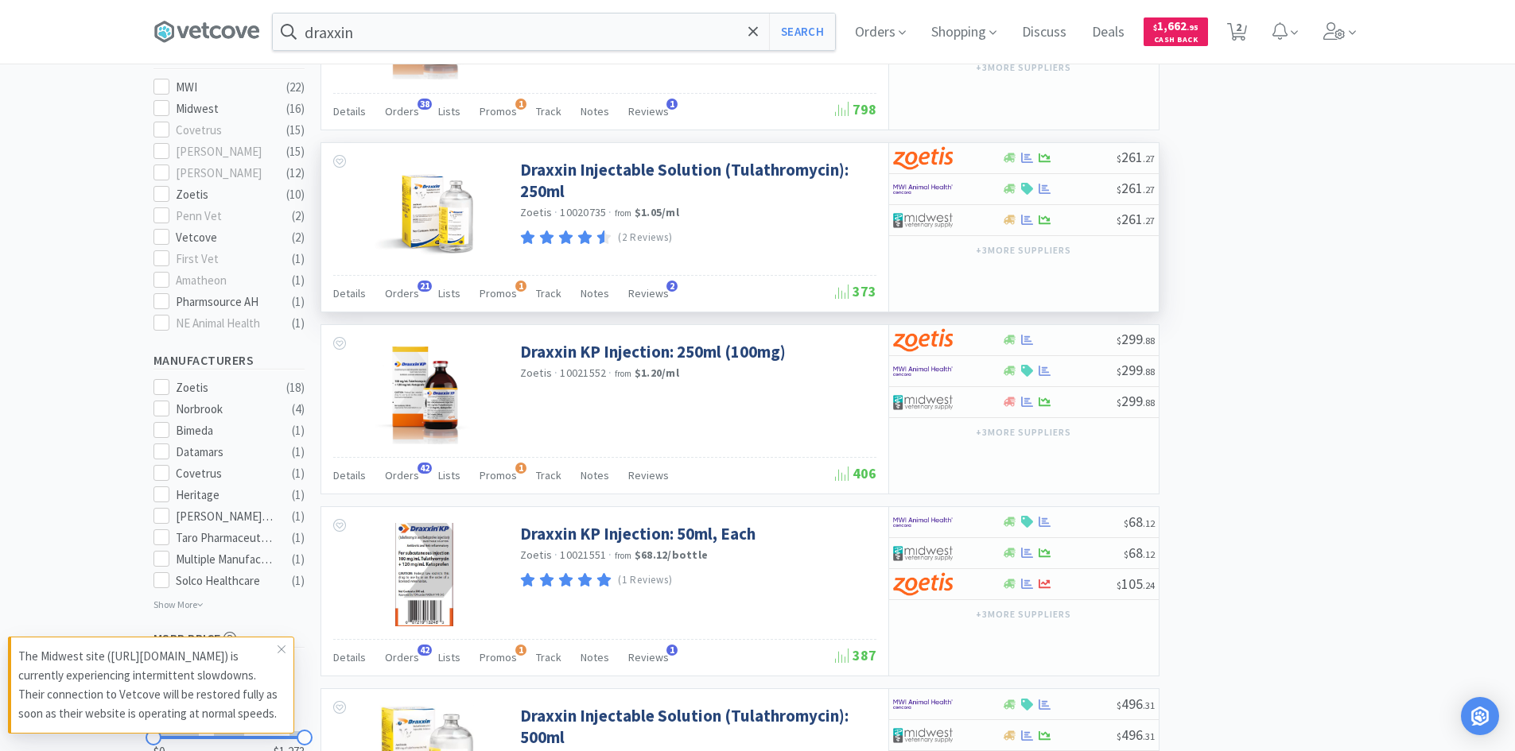
scroll to position [716, 0]
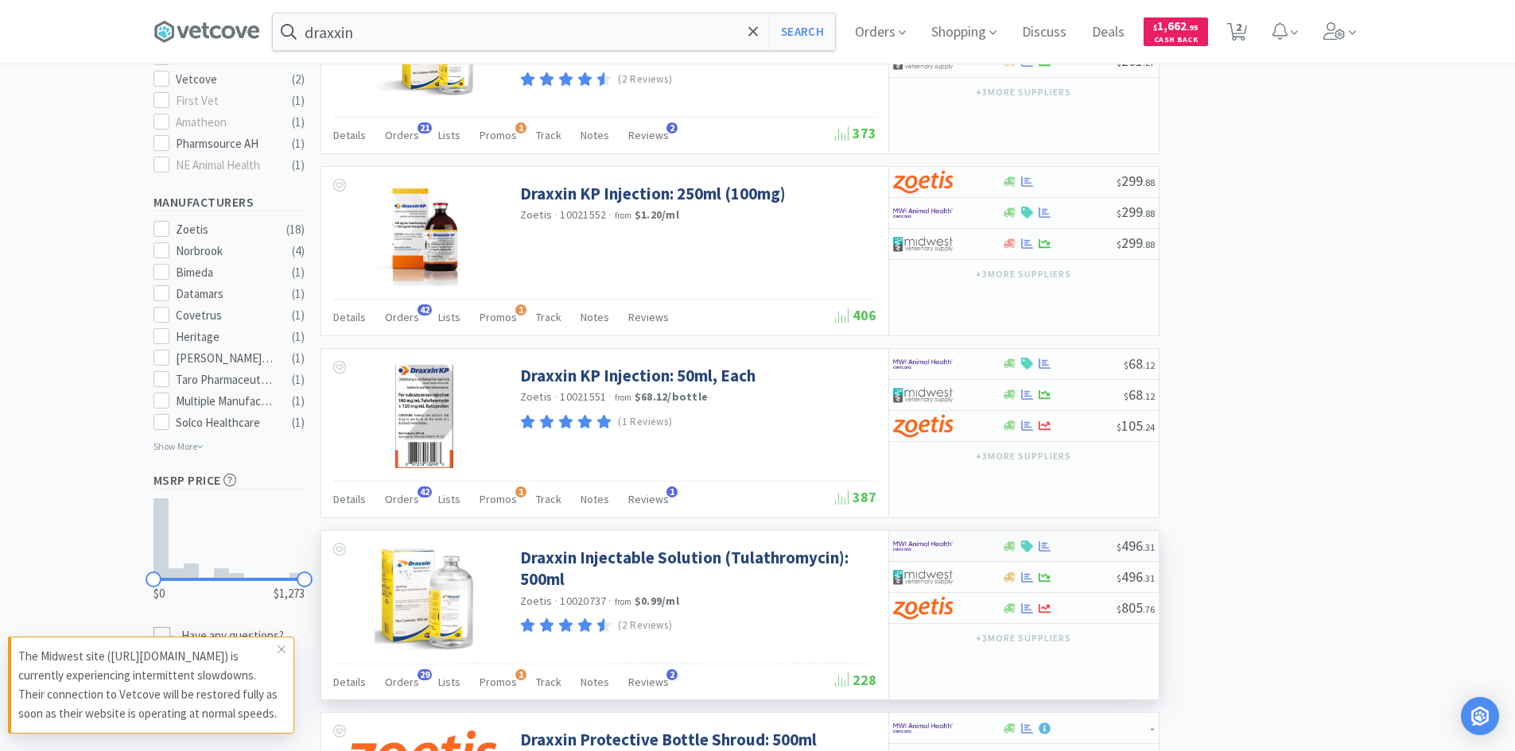
click at [964, 548] on div at bounding box center [936, 546] width 87 height 27
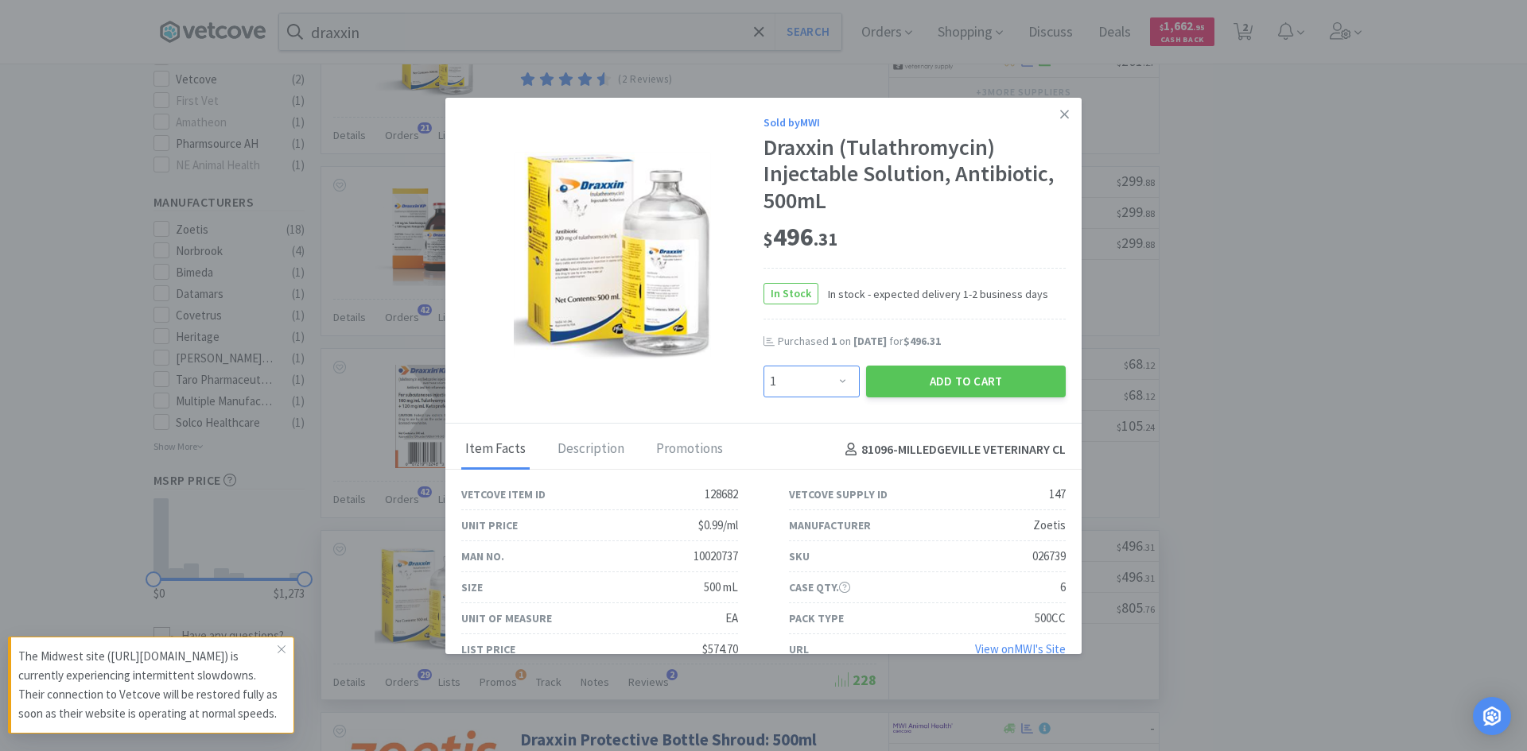
click at [838, 390] on select "Enter Quantity 1 2 3 4 5 6 7 8 9 10 11 12 13 14 15 16 17 18 19 20 Enter Quantity" at bounding box center [811, 382] width 96 height 32
select select "6"
click at [763, 366] on select "Enter Quantity 1 2 3 4 5 6 7 8 9 10 11 12 13 14 15 16 17 18 19 20 Enter Quantity" at bounding box center [811, 382] width 96 height 32
click at [913, 382] on button "Add to Cart" at bounding box center [966, 382] width 200 height 32
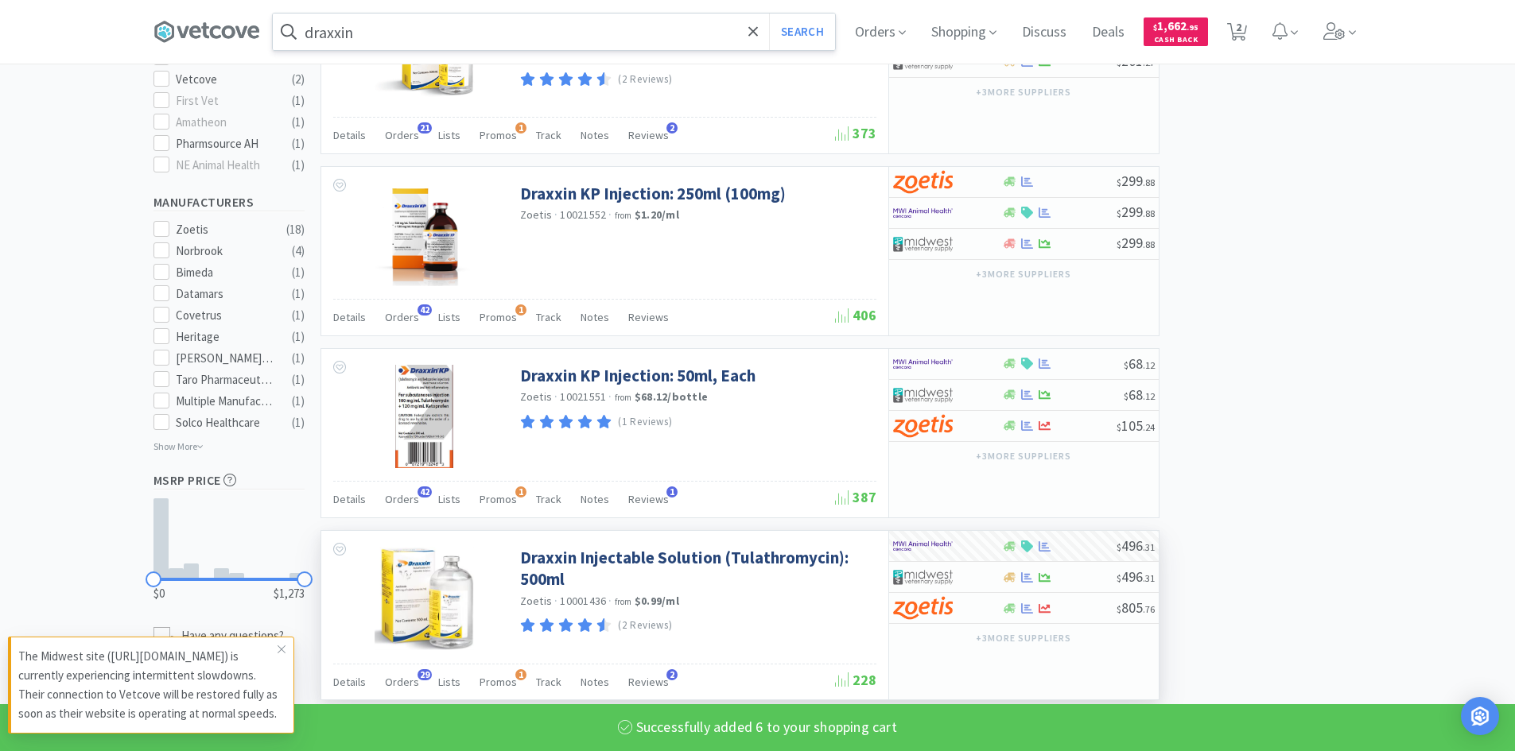
click at [407, 29] on input "draxxin" at bounding box center [554, 32] width 562 height 37
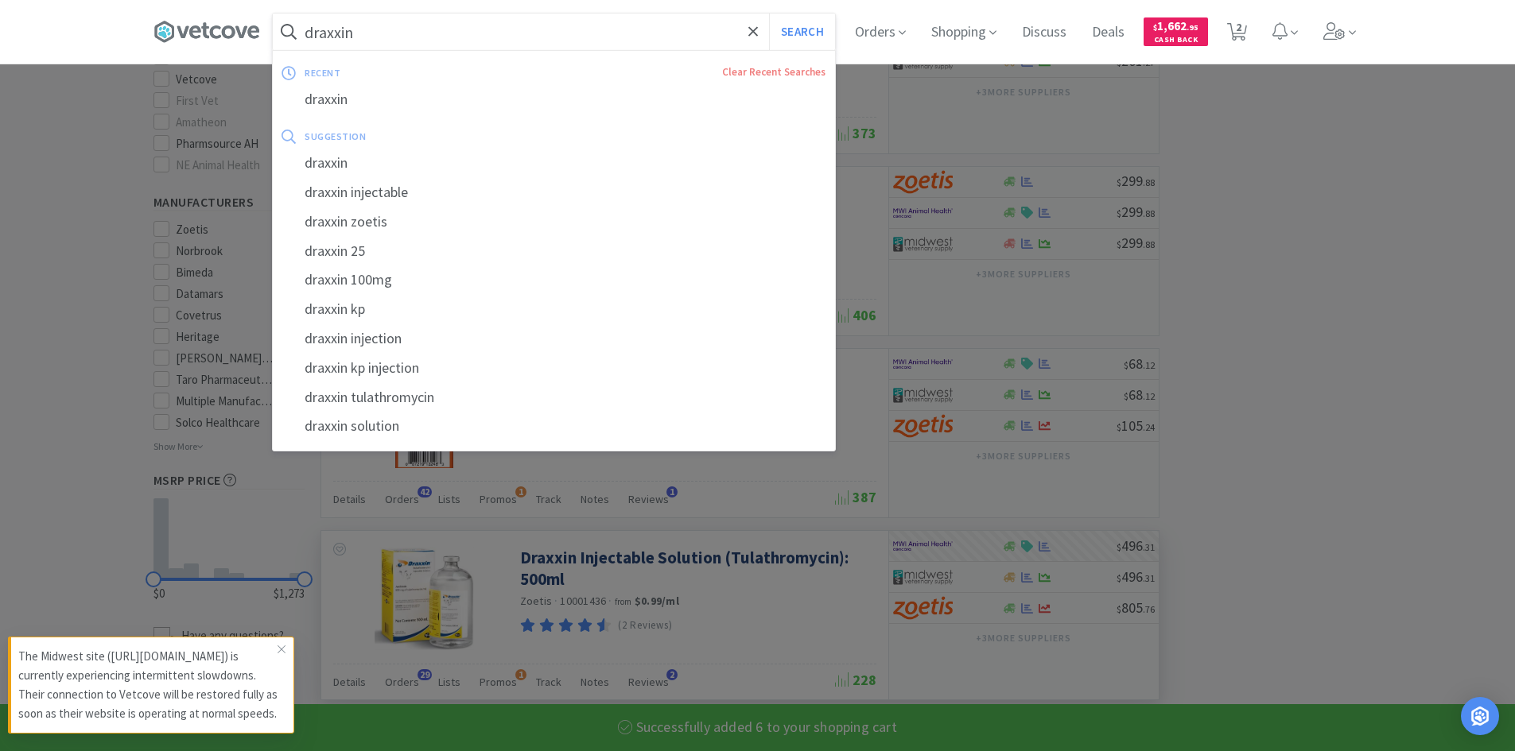
select select "6"
select select "20"
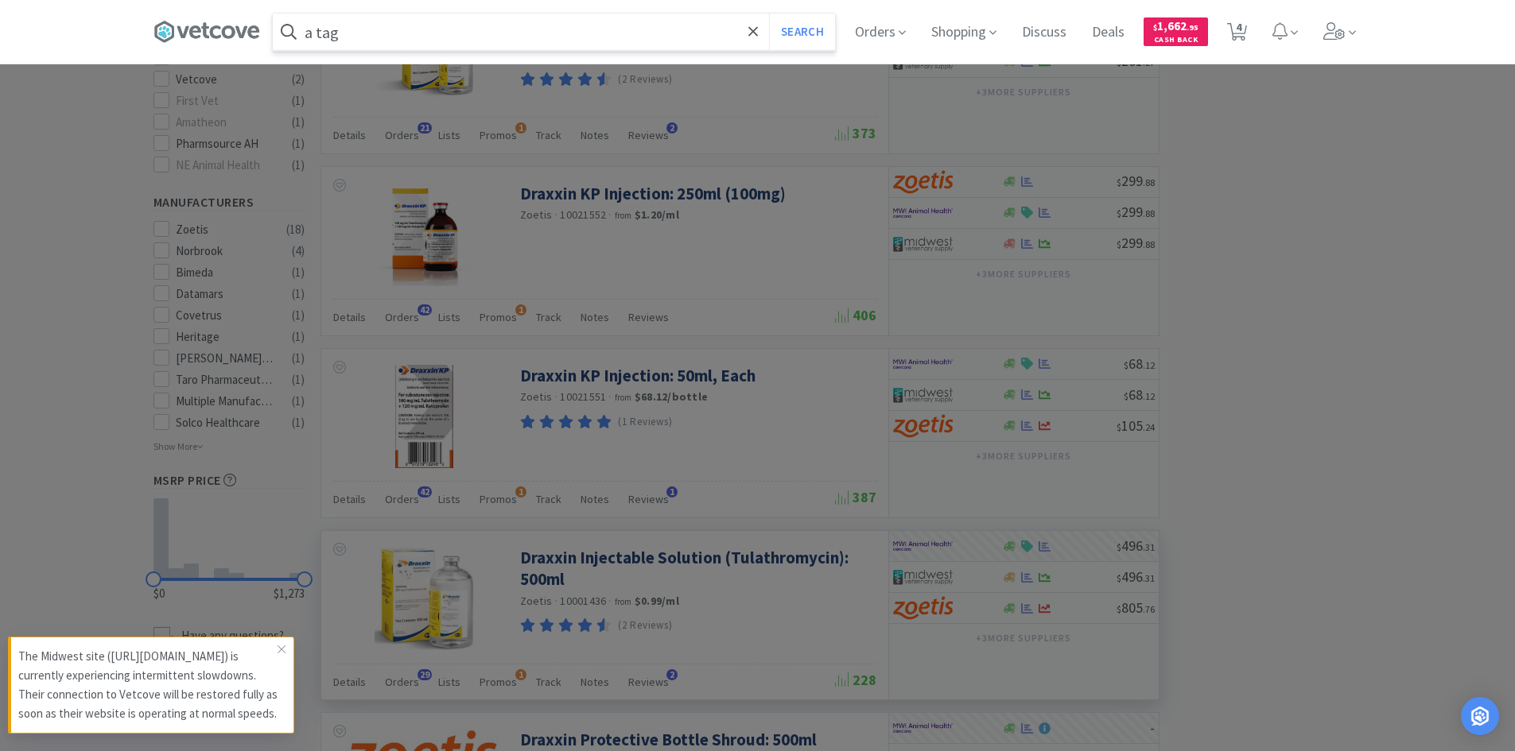
type input "a tag"
click at [769, 14] on button "Search" at bounding box center [802, 32] width 66 height 37
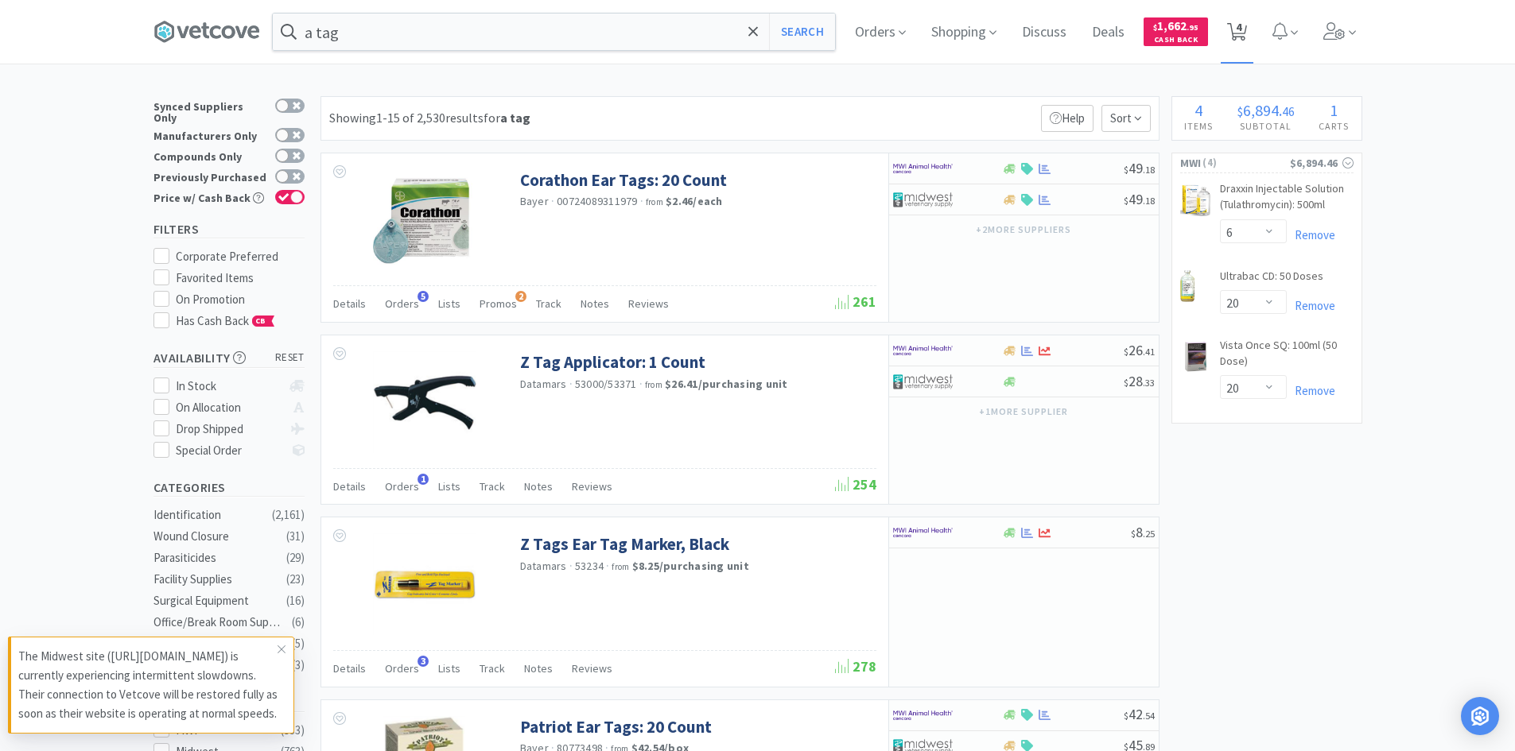
click at [1241, 37] on span "4" at bounding box center [1239, 27] width 6 height 64
select select "6"
select select "20"
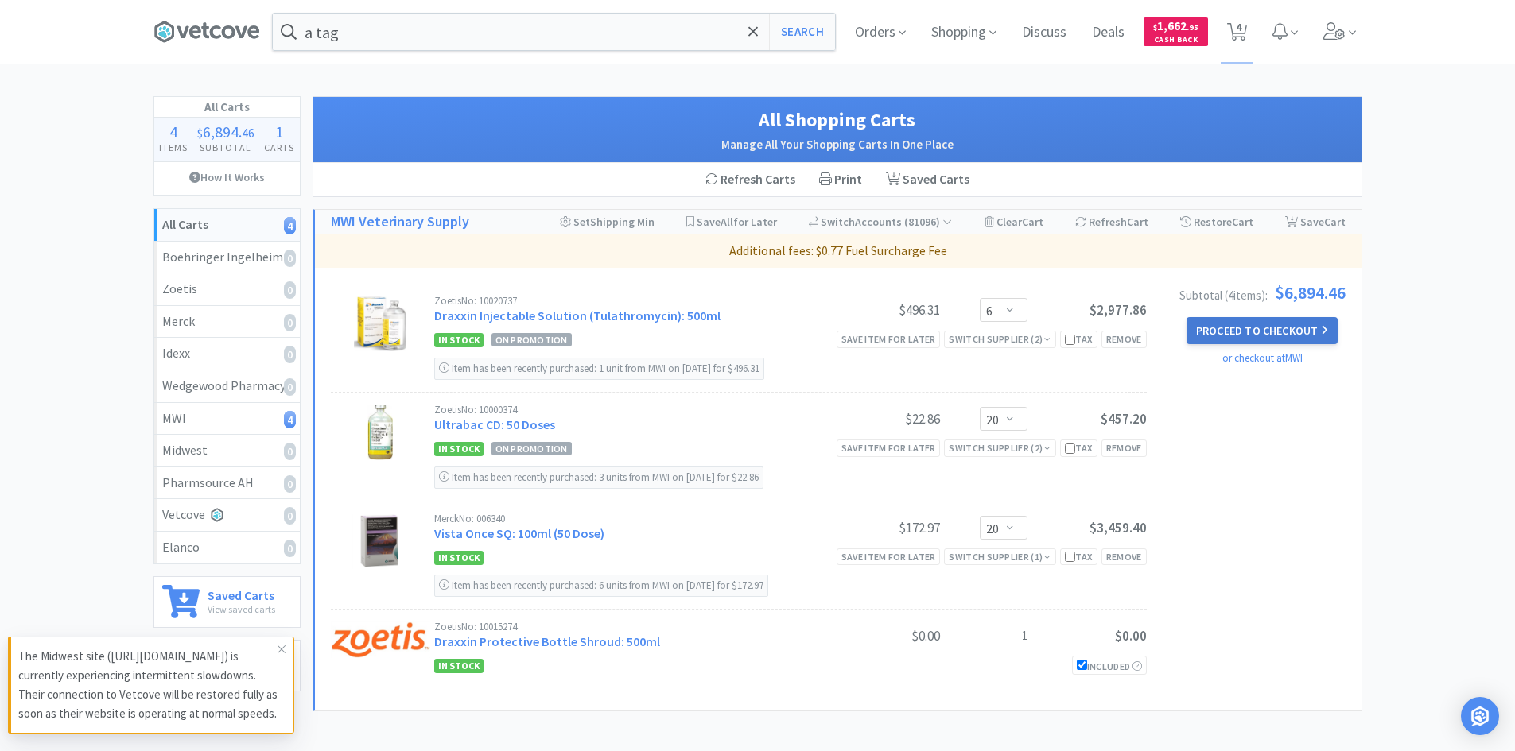
click at [1279, 332] on button "Proceed to Checkout" at bounding box center [1261, 330] width 151 height 27
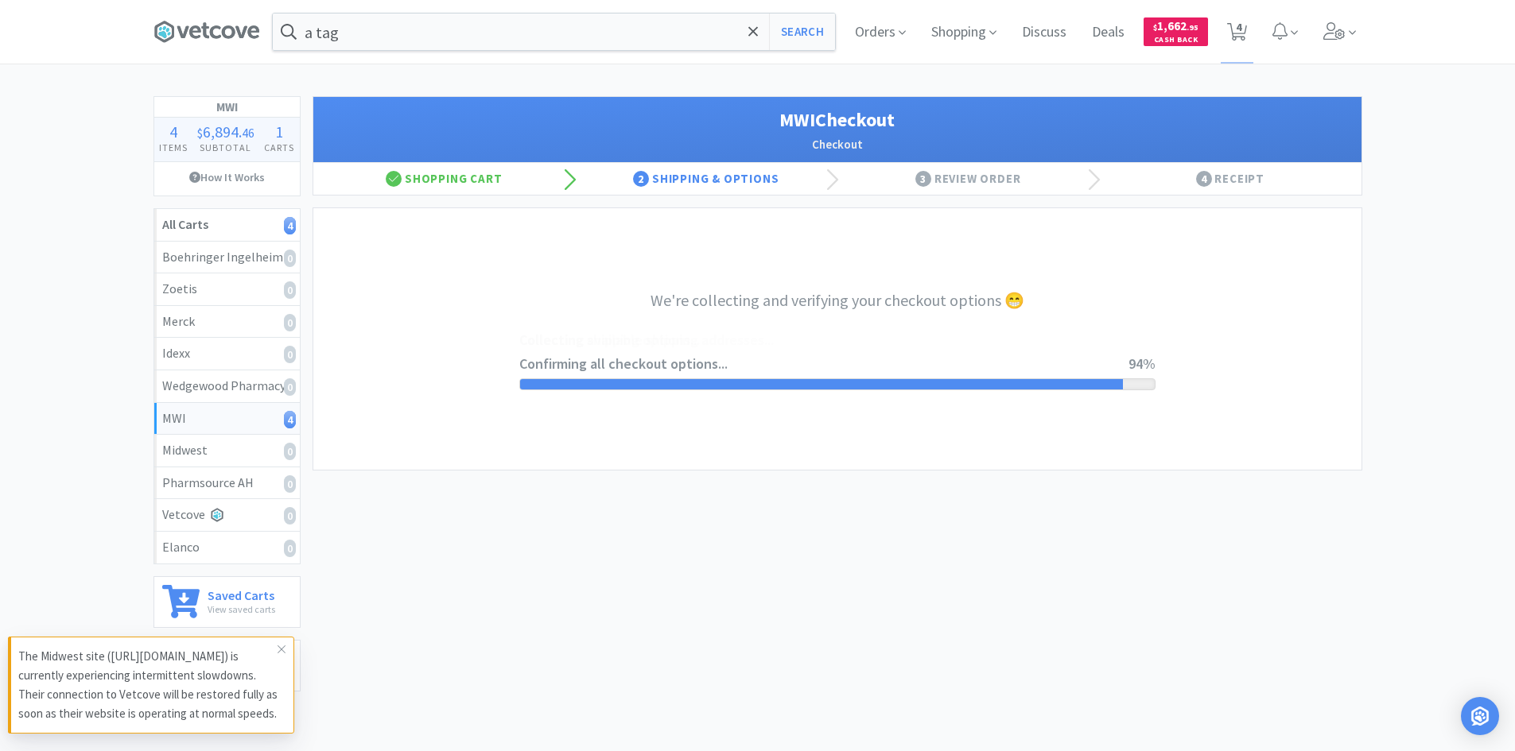
select select "STD_"
select select "FDX"
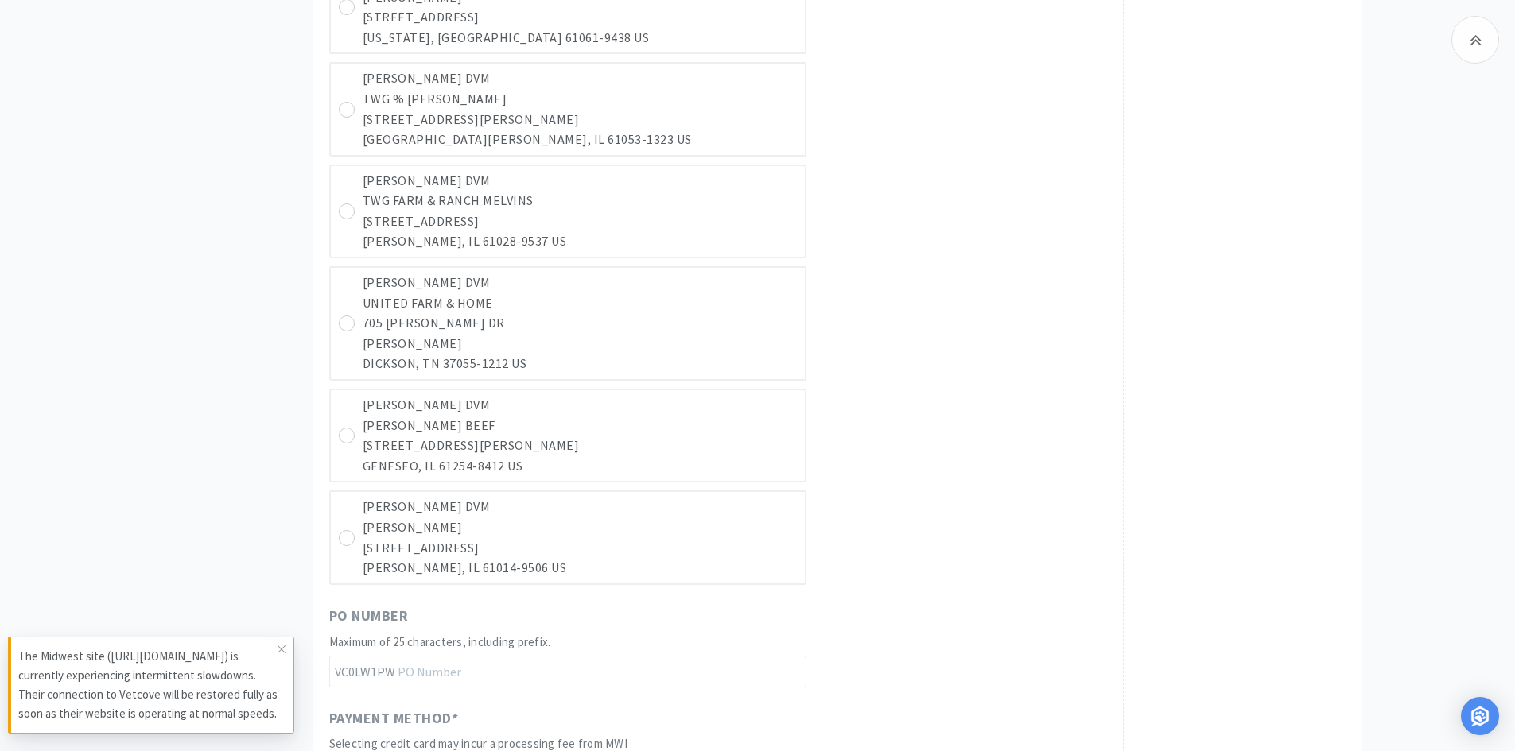
scroll to position [7803, 0]
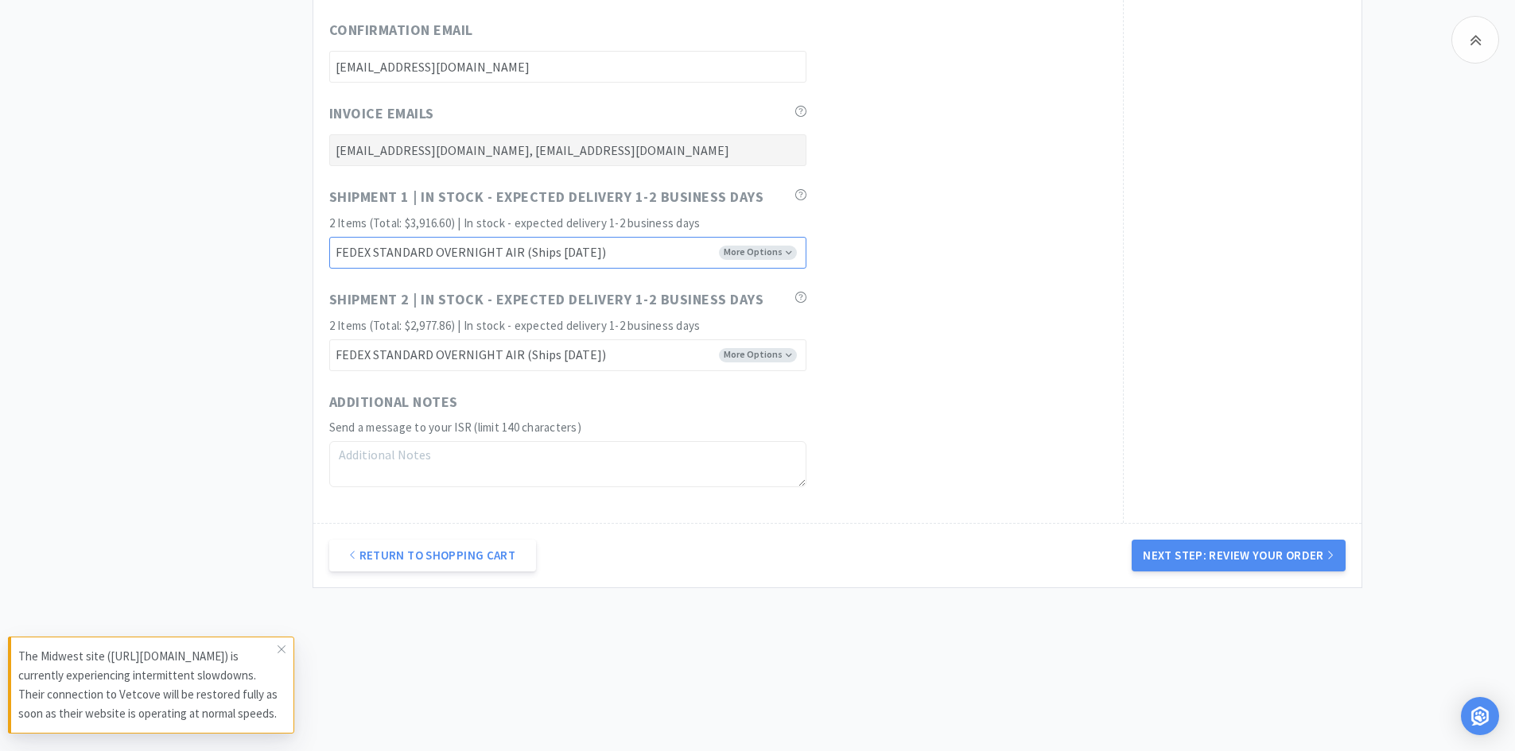
click at [759, 253] on select "FEDEX GROUND EARLY SORT (Ships [DATE]) FEDEX STANDARD GROUND (Ships [DATE]) FED…" at bounding box center [567, 253] width 477 height 32
click at [329, 237] on select "FEDEX GROUND EARLY SORT (Ships [DATE]) FEDEX STANDARD GROUND (Ships [DATE]) FED…" at bounding box center [567, 253] width 477 height 32
click at [781, 253] on select "FEDEX GROUND EARLY SORT (Ships [DATE]) FEDEX STANDARD GROUND (Ships [DATE]) FED…" at bounding box center [567, 253] width 477 height 32
click at [329, 237] on select "FEDEX GROUND EARLY SORT (Ships [DATE]) FEDEX STANDARD GROUND (Ships [DATE]) FED…" at bounding box center [567, 253] width 477 height 32
click at [1275, 556] on button "Next Step: Review Your Order" at bounding box center [1238, 556] width 213 height 32
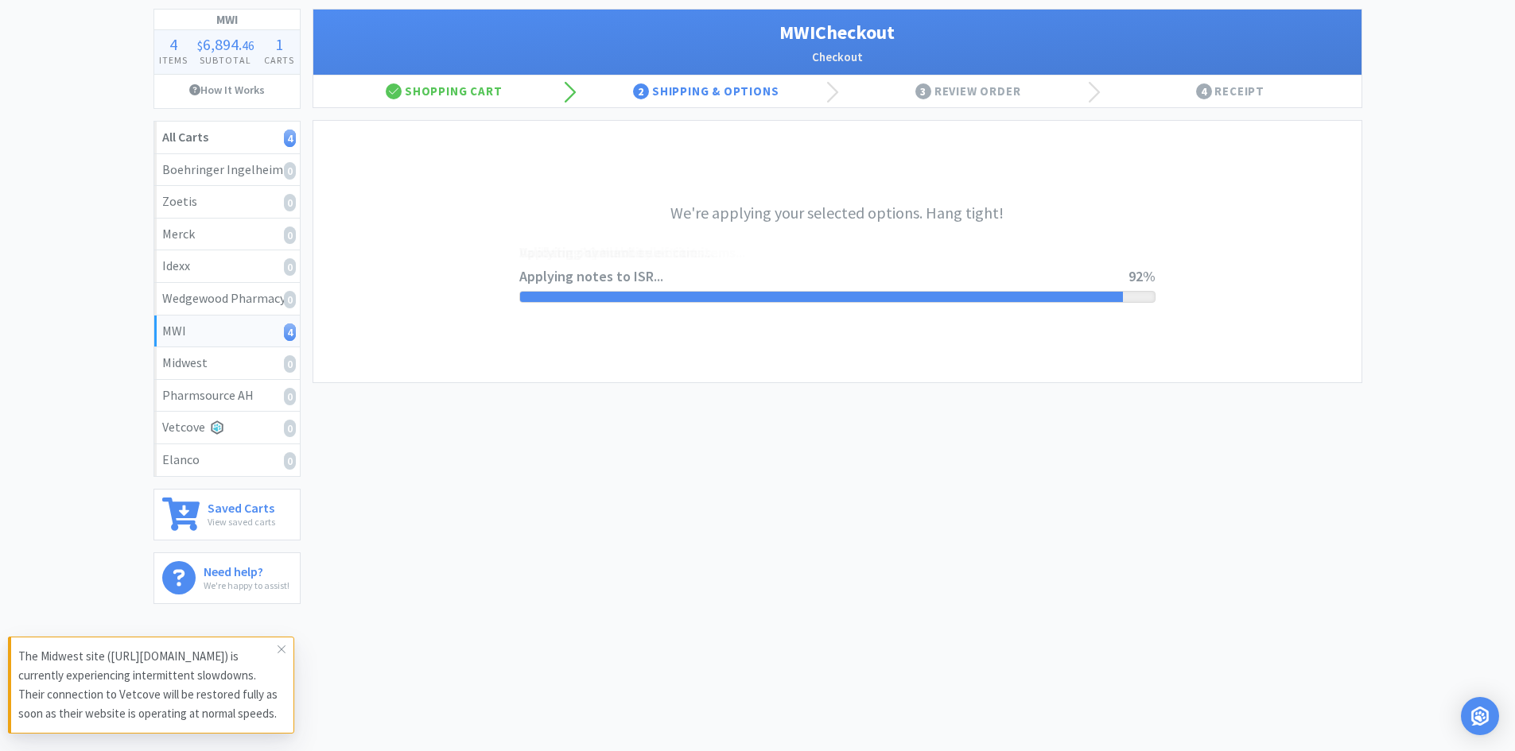
scroll to position [0, 0]
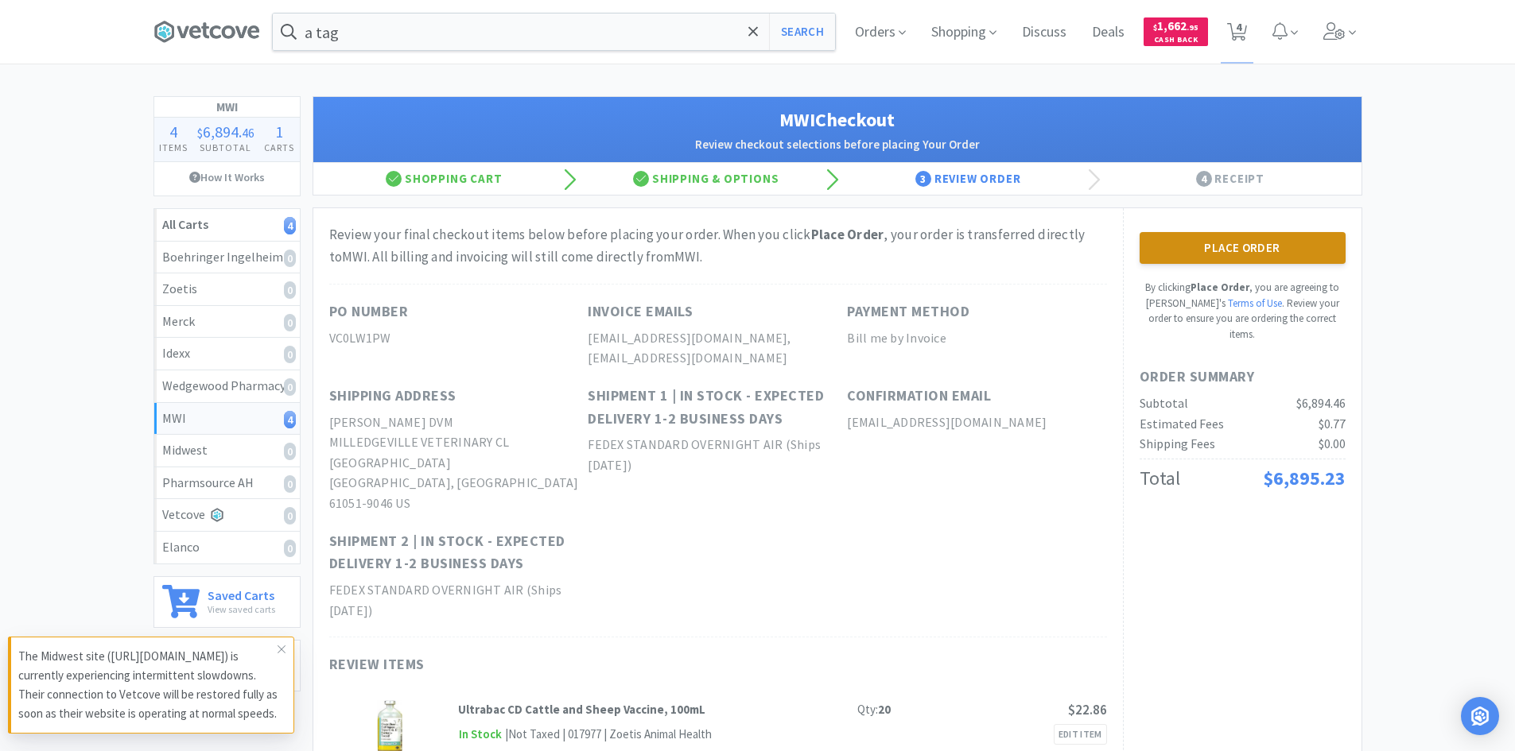
click at [1238, 250] on button "Place Order" at bounding box center [1243, 248] width 206 height 32
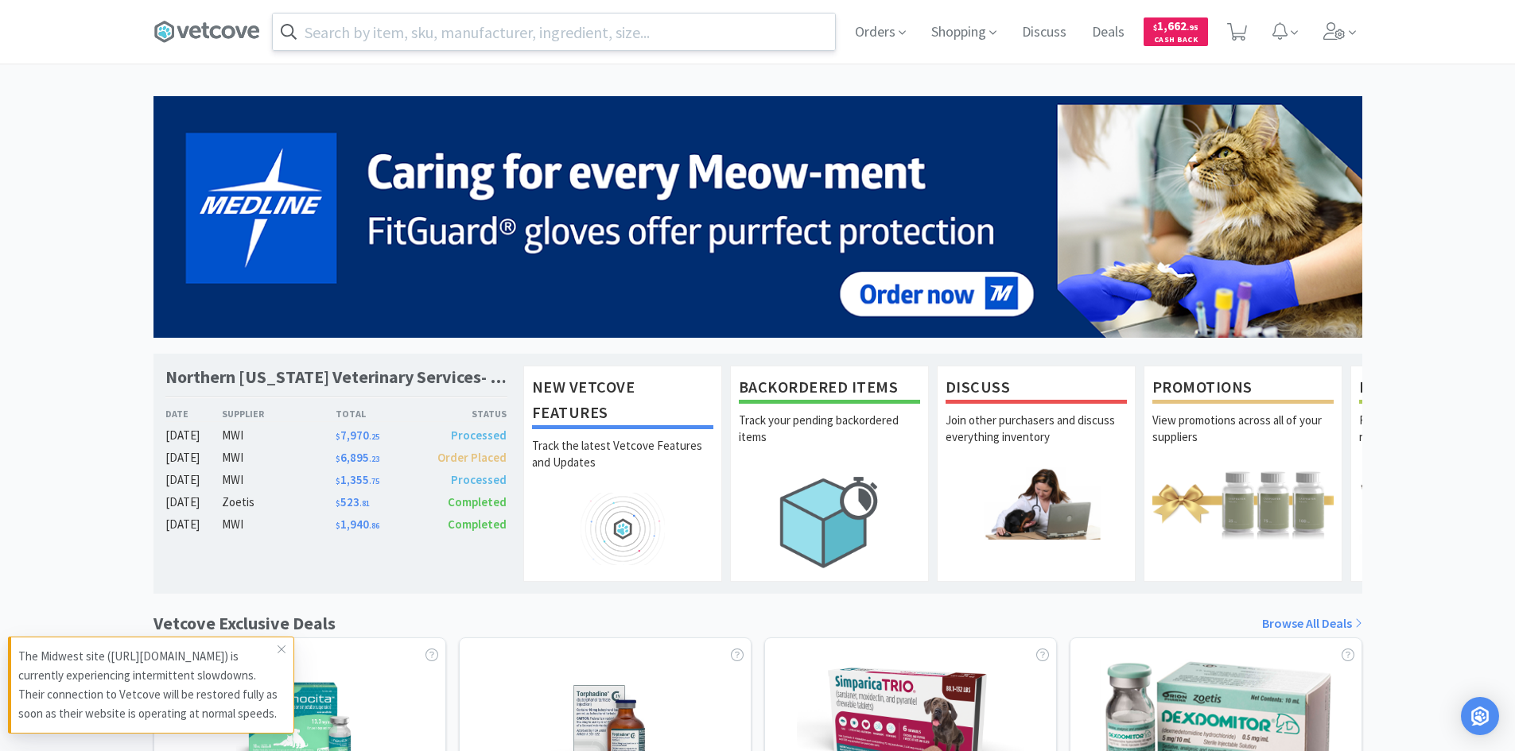
drag, startPoint x: 638, startPoint y: 30, endPoint x: 643, endPoint y: 38, distance: 9.3
click at [640, 35] on input "text" at bounding box center [554, 32] width 562 height 37
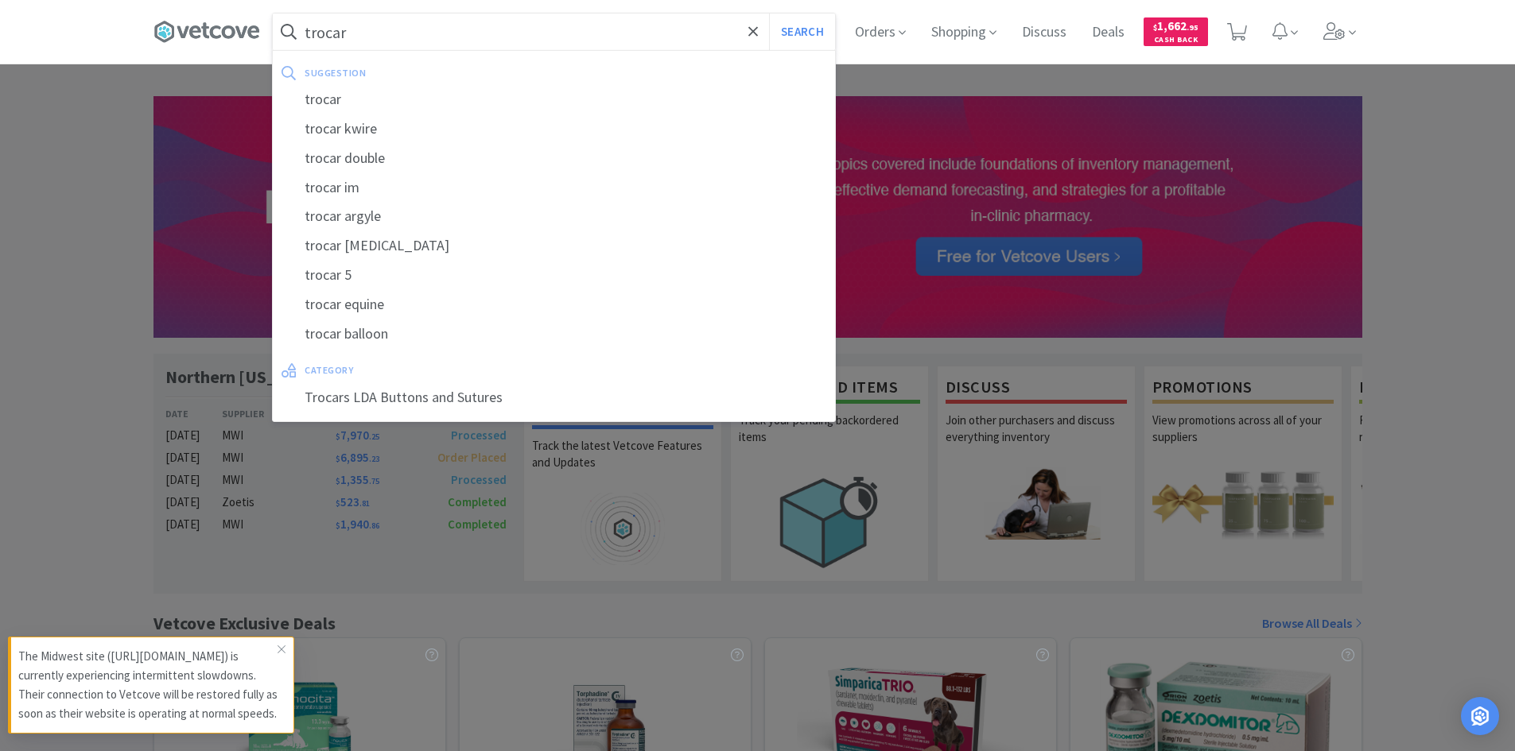
type input "trocar"
click at [769, 14] on button "Search" at bounding box center [802, 32] width 66 height 37
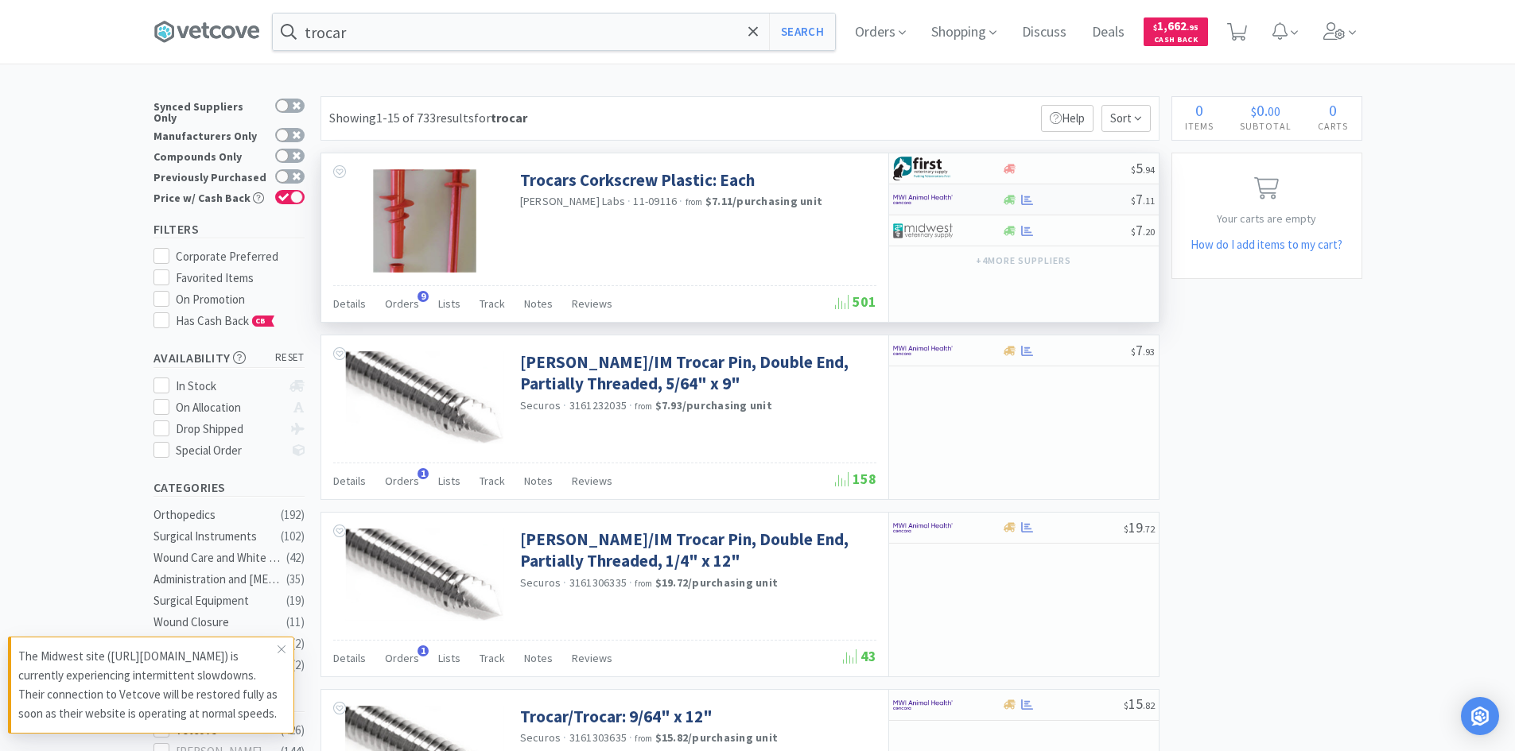
click at [1074, 202] on div at bounding box center [1066, 200] width 129 height 12
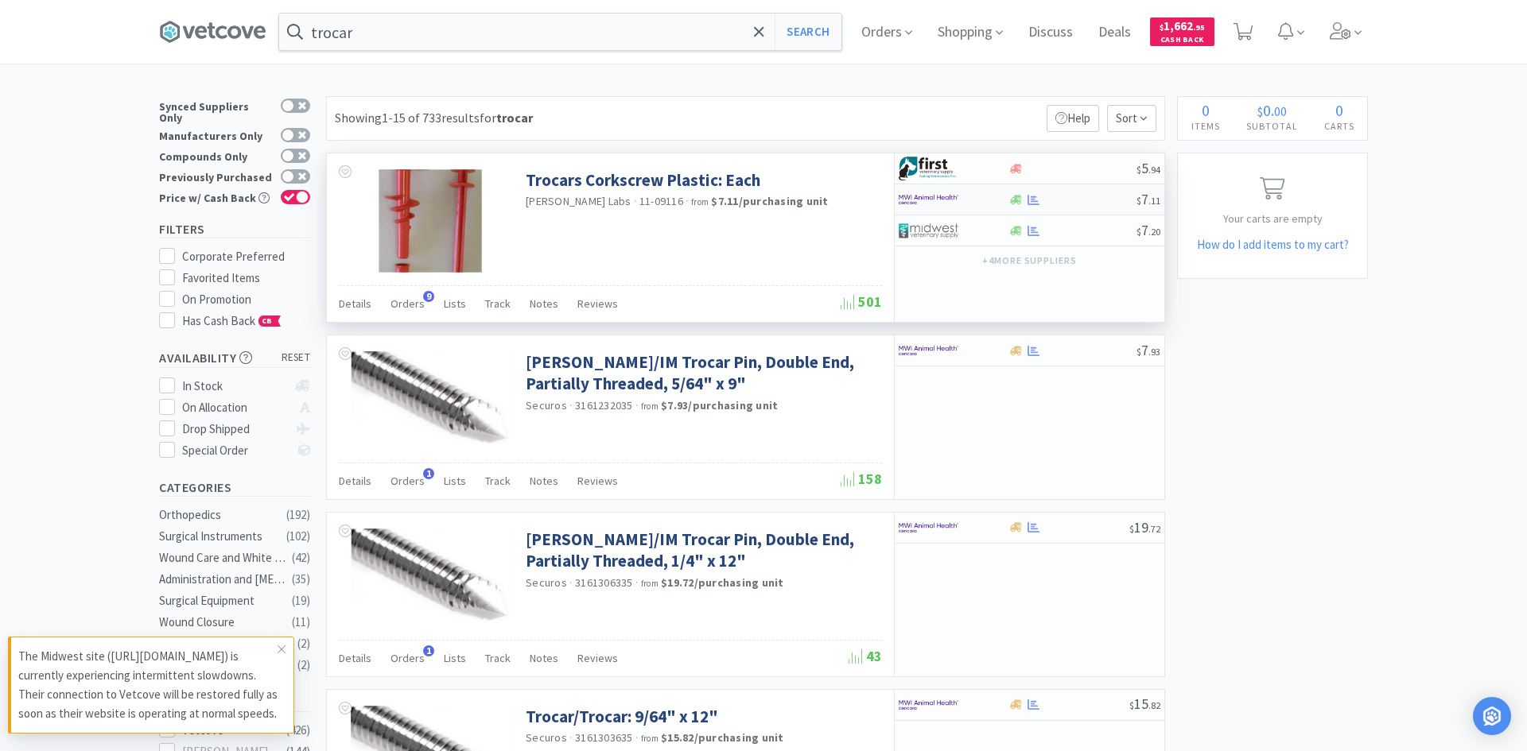
select select "2"
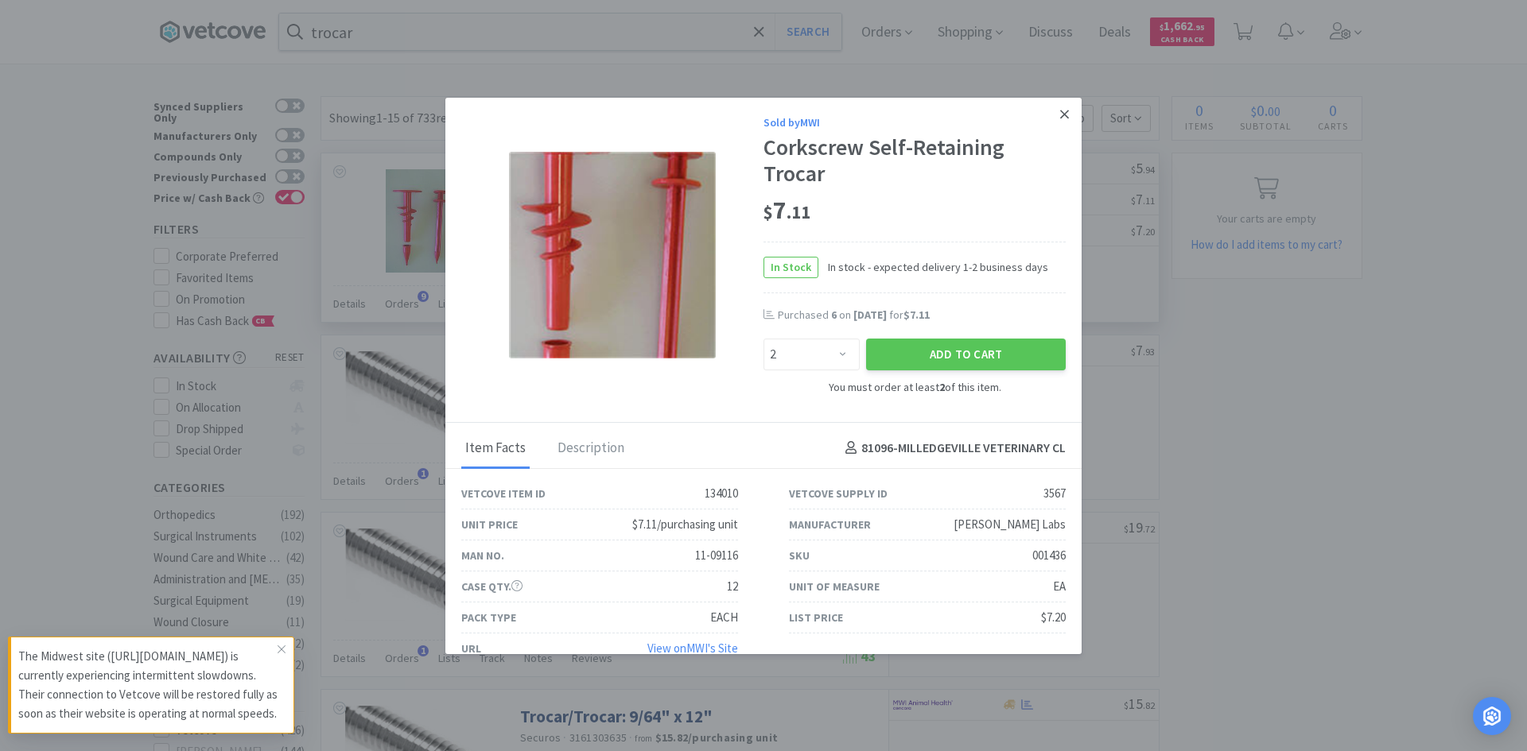
click at [1060, 114] on icon at bounding box center [1064, 114] width 9 height 9
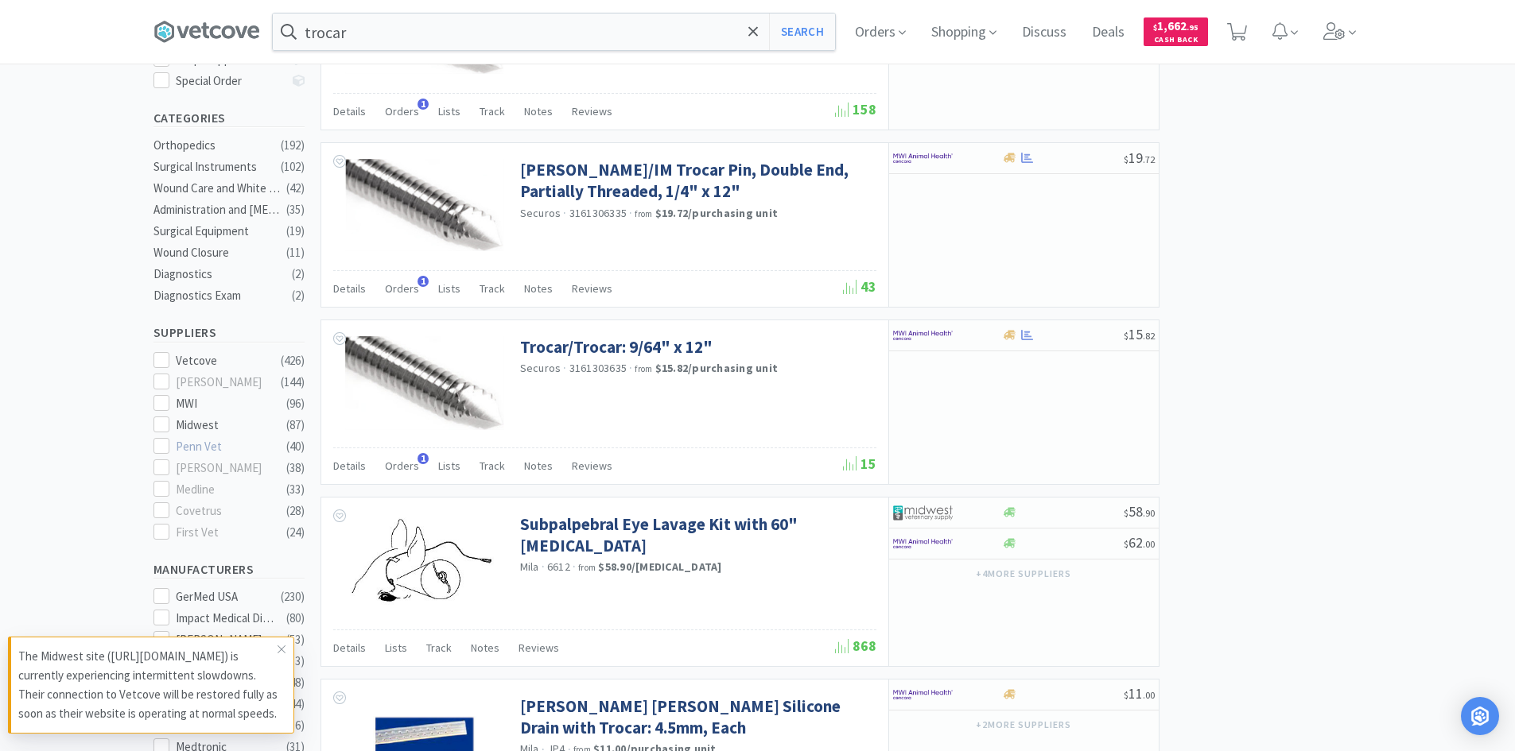
scroll to position [398, 0]
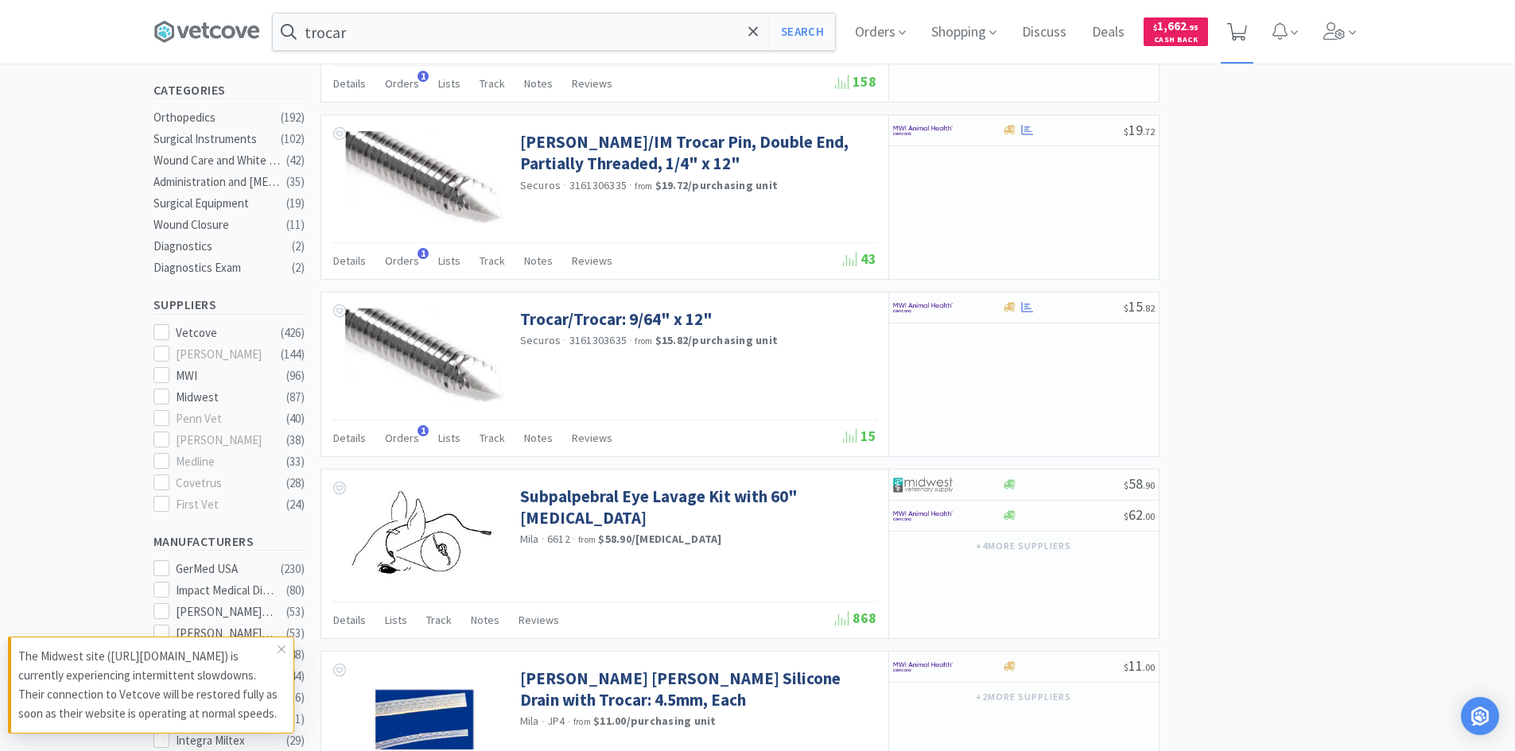
click at [1241, 37] on icon at bounding box center [1237, 31] width 20 height 17
